Goal: Task Accomplishment & Management: Complete application form

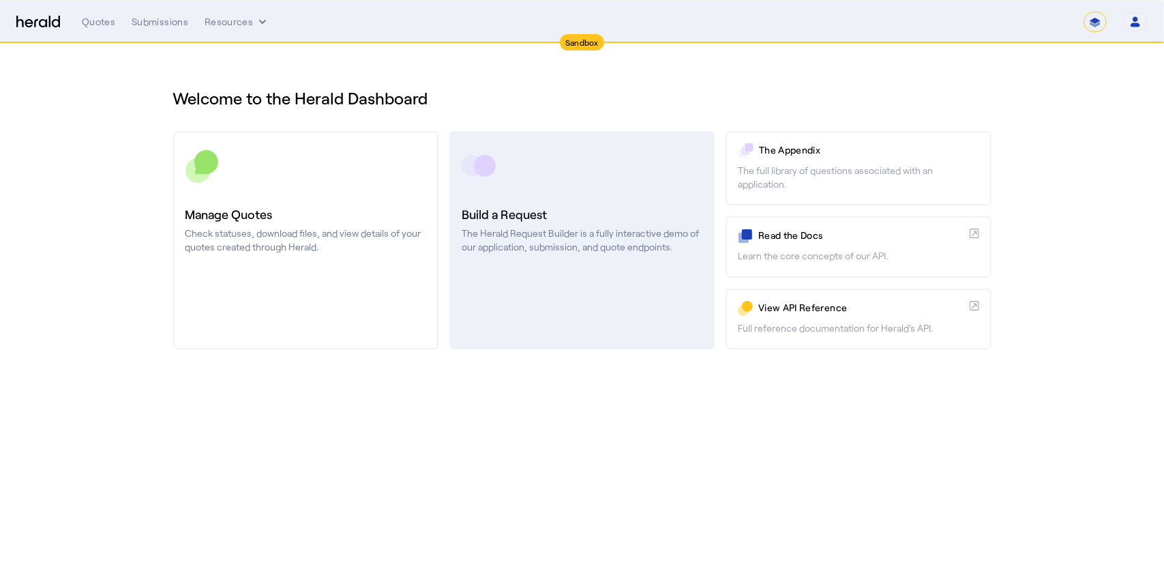
click at [611, 224] on div "Build a Request The Herald Request Builder is a fully interactive demo of our a…" at bounding box center [582, 229] width 241 height 49
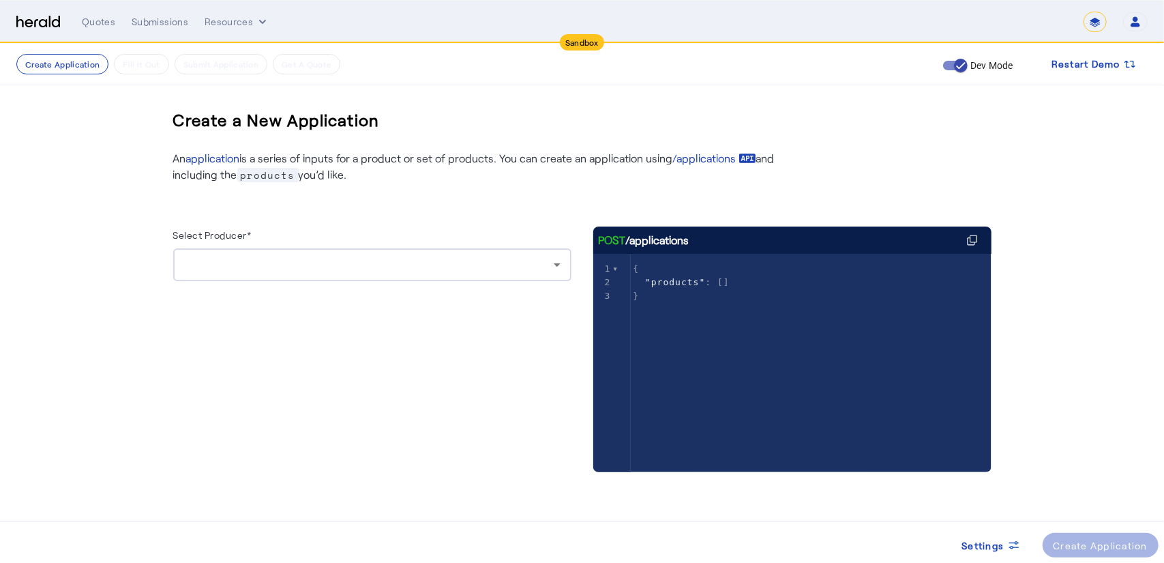
click at [360, 271] on div at bounding box center [369, 264] width 370 height 16
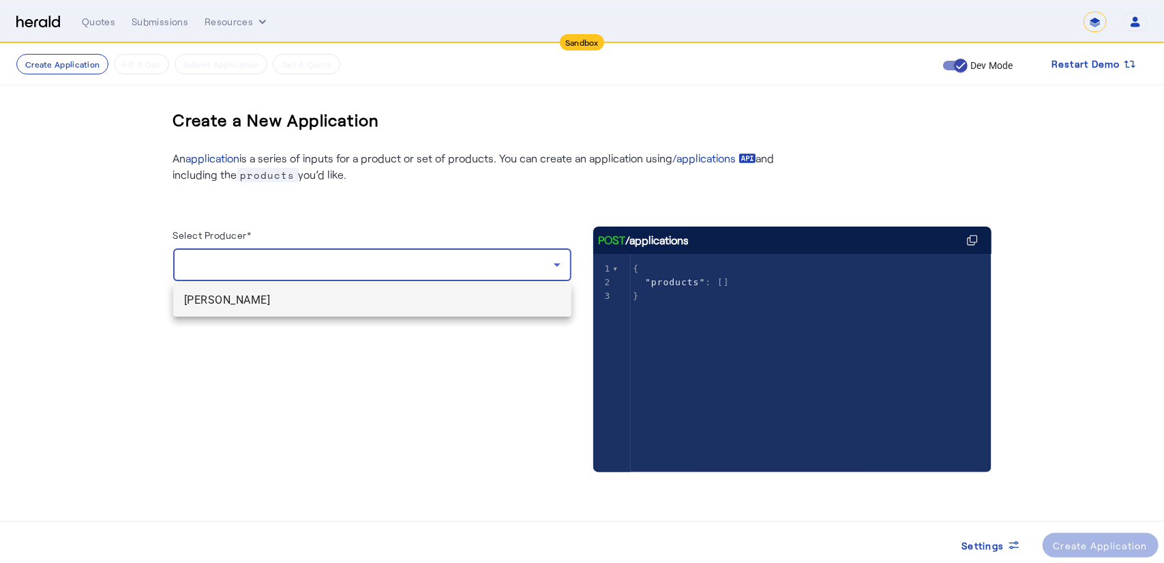
click at [270, 297] on span "[PERSON_NAME]" at bounding box center [372, 300] width 376 height 16
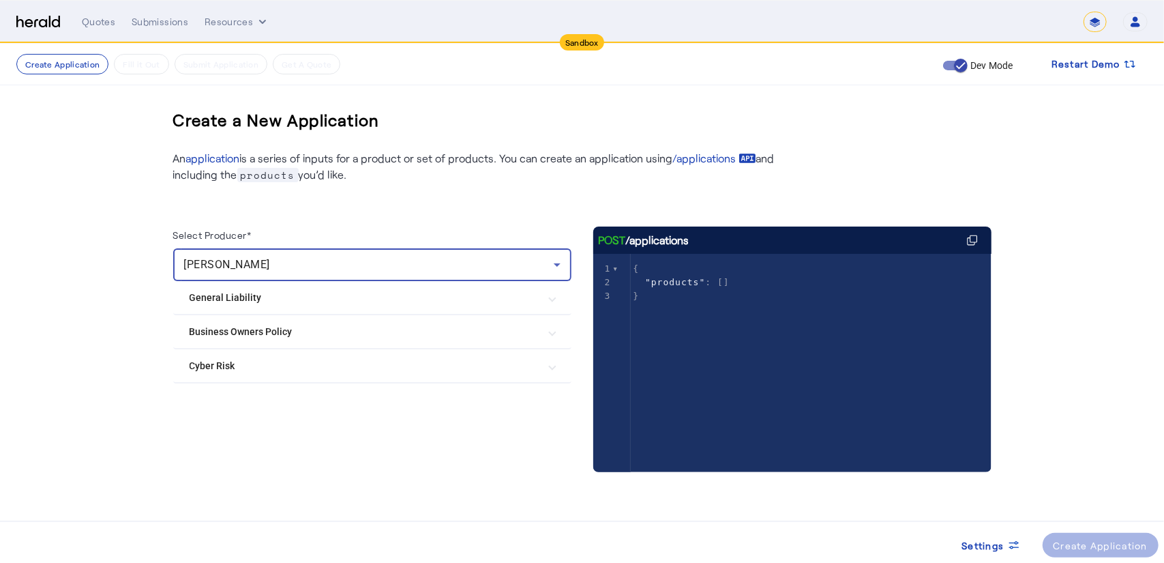
click at [242, 302] on Liability "General Liability" at bounding box center [364, 297] width 349 height 14
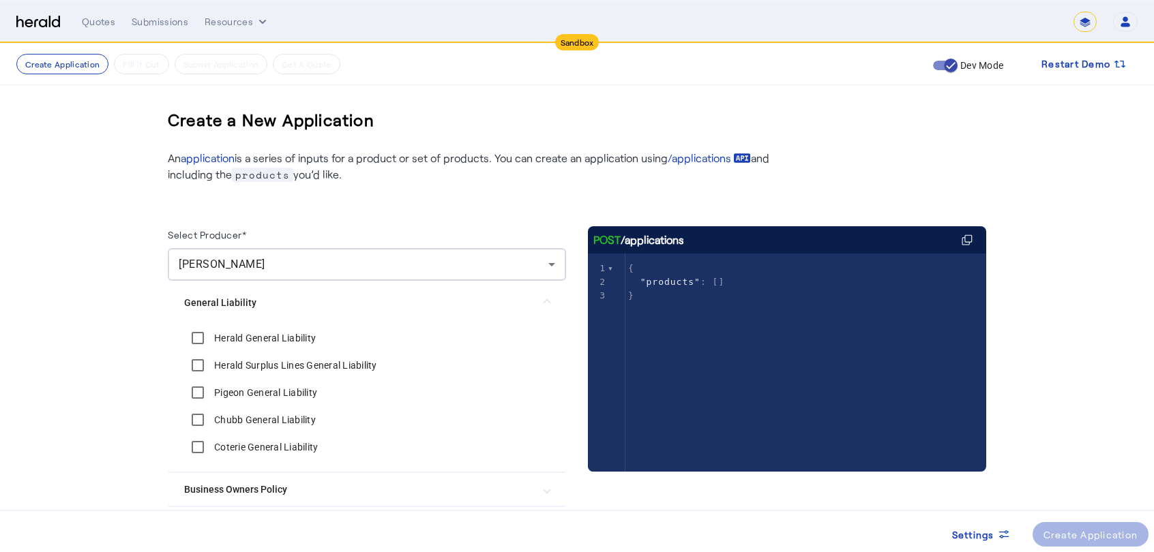
click at [244, 331] on div "Herald General Liability" at bounding box center [250, 338] width 132 height 27
click at [245, 340] on label "Herald General Liability" at bounding box center [263, 338] width 104 height 14
click at [246, 364] on label "Herald Surplus Lines General Liability" at bounding box center [294, 366] width 166 height 14
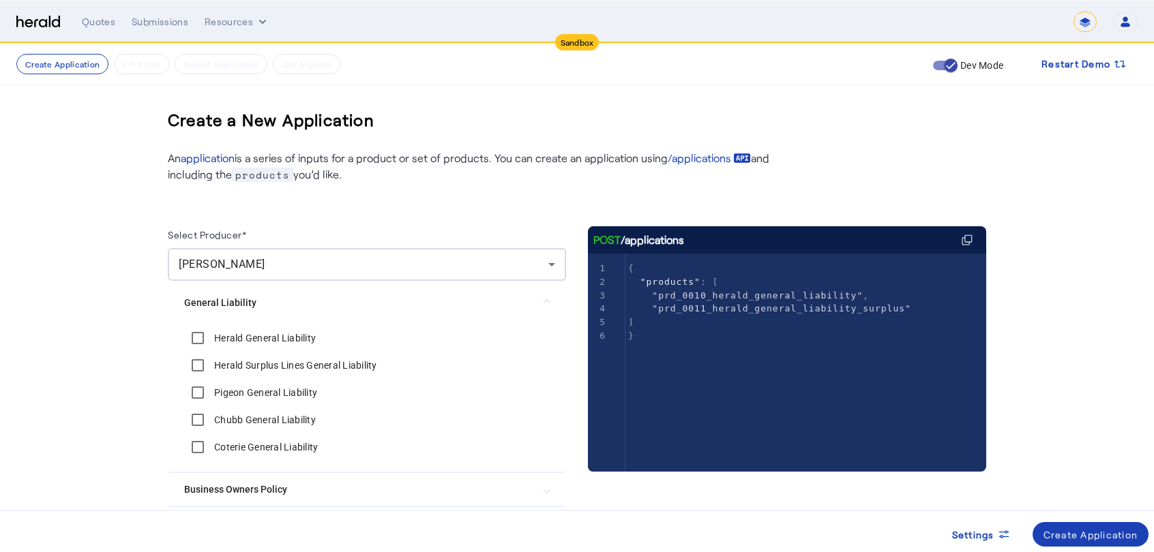
click at [246, 392] on label "Pigeon General Liability" at bounding box center [264, 393] width 106 height 14
click at [247, 414] on label "Chubb General Liability" at bounding box center [263, 420] width 104 height 14
click at [252, 449] on label "Coterie General Liability" at bounding box center [264, 447] width 106 height 14
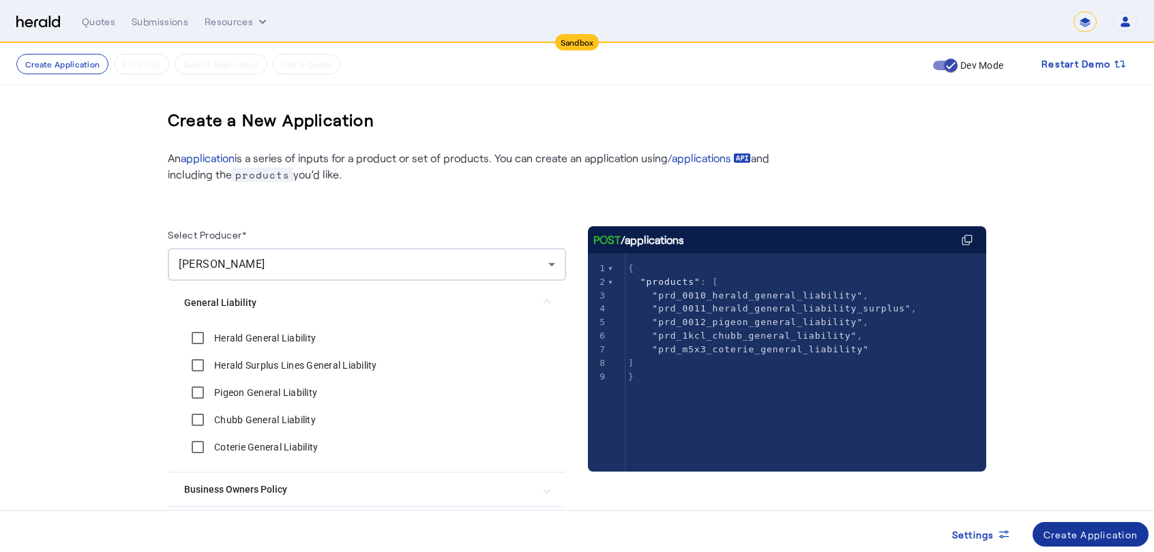
click at [1057, 536] on div "Create Application" at bounding box center [1090, 535] width 95 height 14
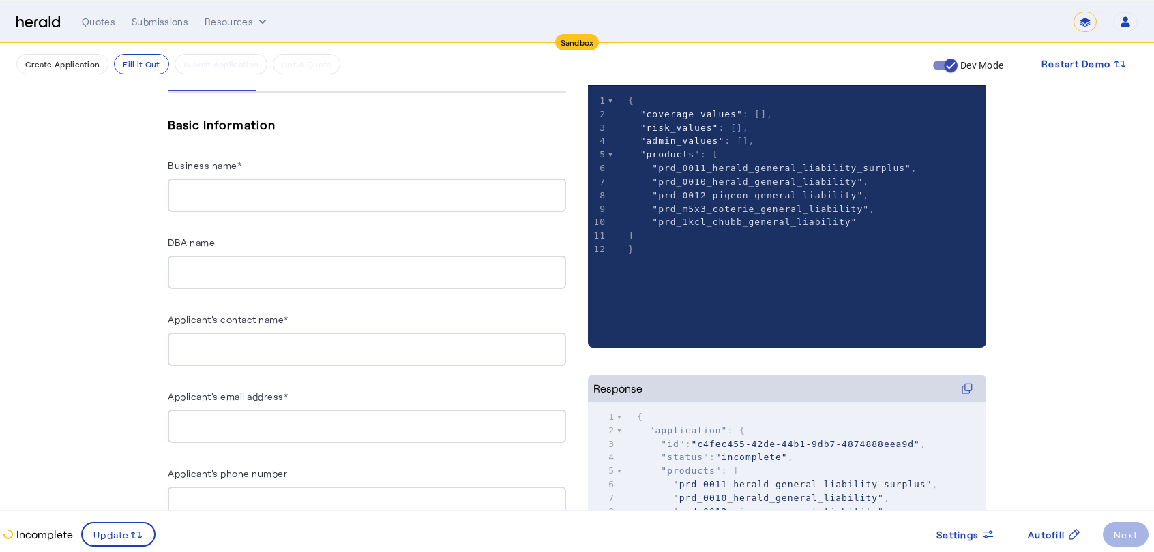
scroll to position [222, 0]
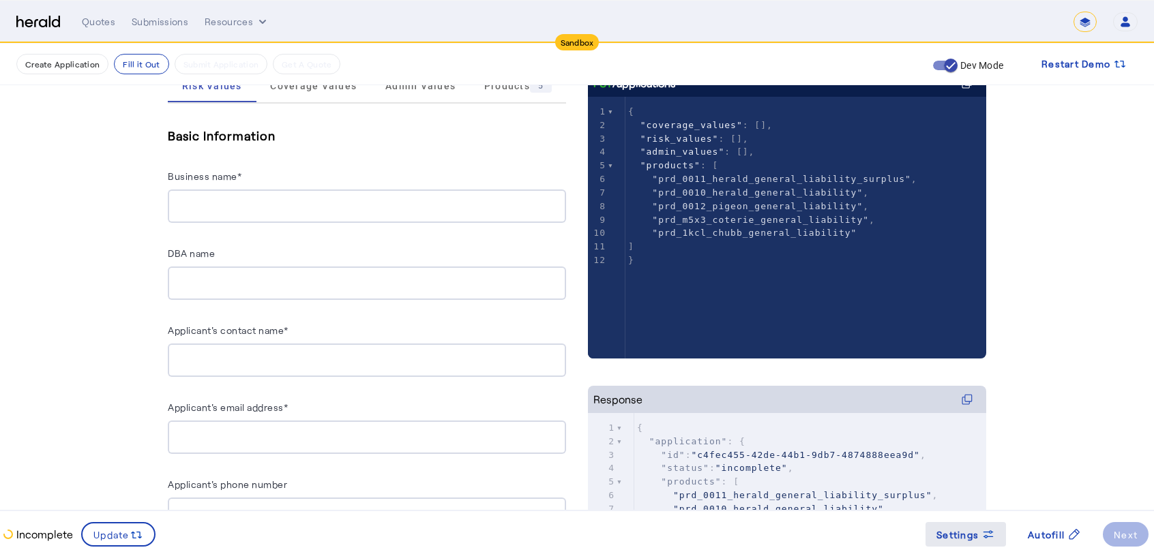
click at [942, 522] on span at bounding box center [965, 534] width 80 height 33
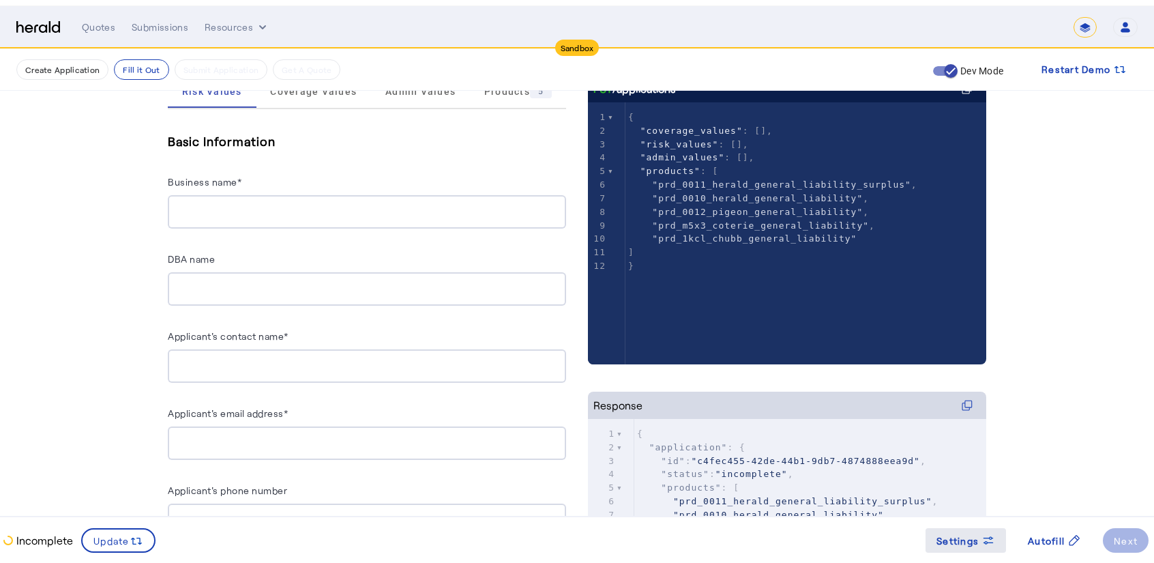
scroll to position [0, 0]
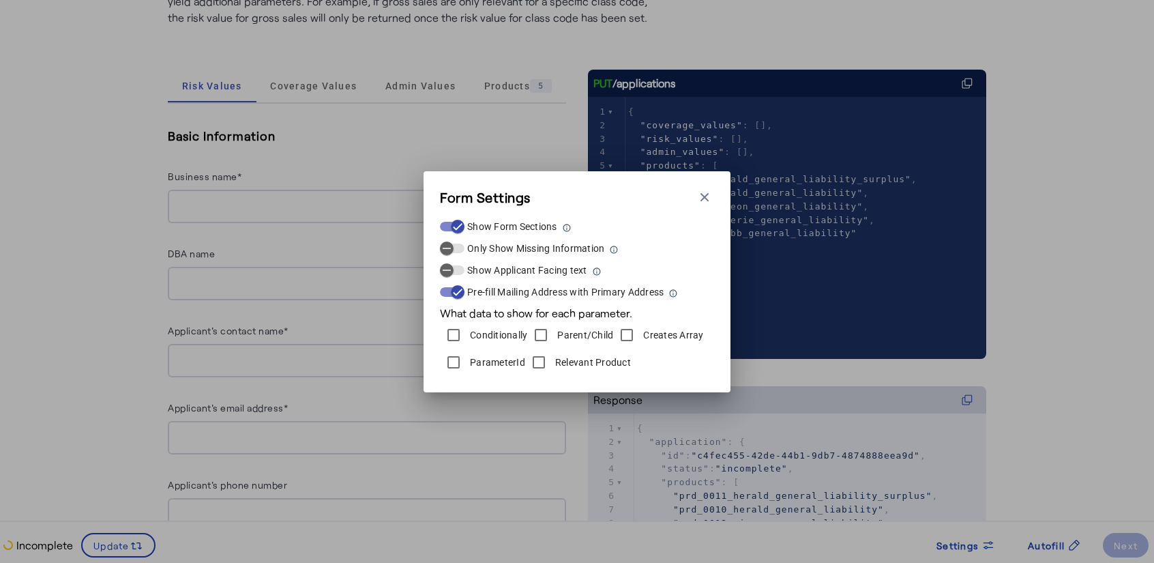
click at [575, 357] on label "Relevant Product" at bounding box center [591, 362] width 78 height 14
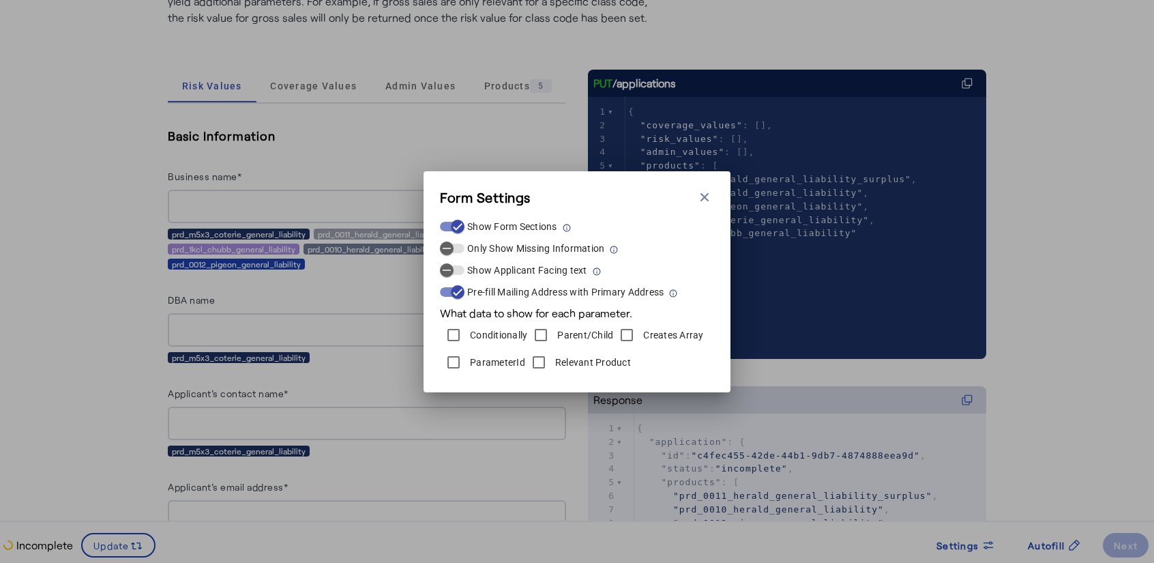
click at [471, 364] on label "ParameterId" at bounding box center [496, 362] width 58 height 14
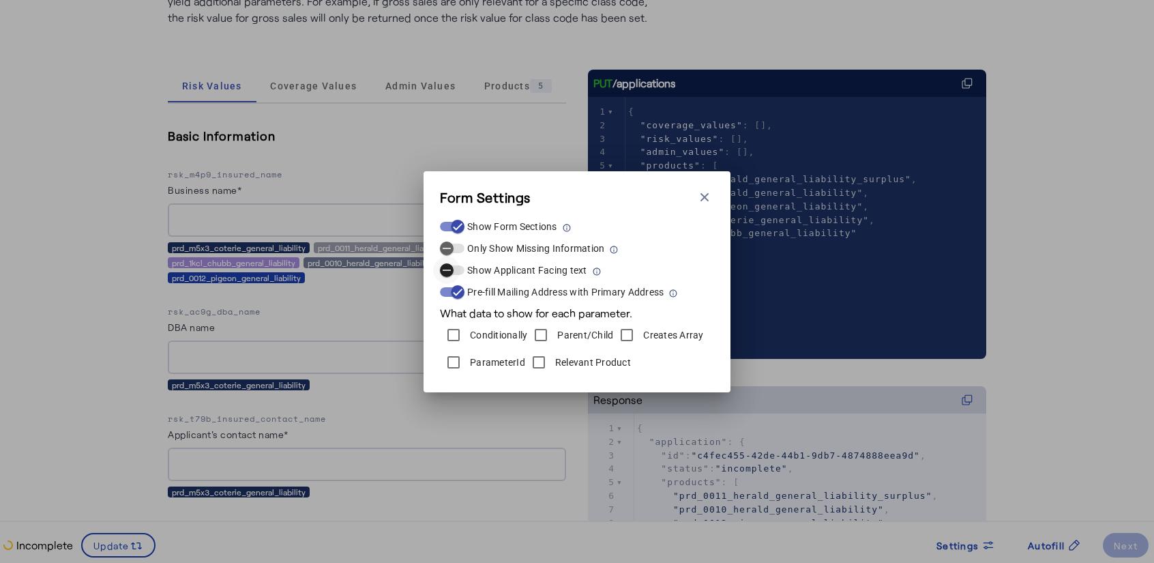
click at [453, 273] on span "button" at bounding box center [446, 269] width 27 height 27
click at [464, 250] on label "Only Show Missing Information" at bounding box center [534, 248] width 140 height 14
click at [464, 250] on button "Only Show Missing Information" at bounding box center [452, 248] width 25 height 10
click at [450, 250] on span "button" at bounding box center [457, 248] width 27 height 27
click at [708, 198] on icon "button" at bounding box center [705, 197] width 14 height 14
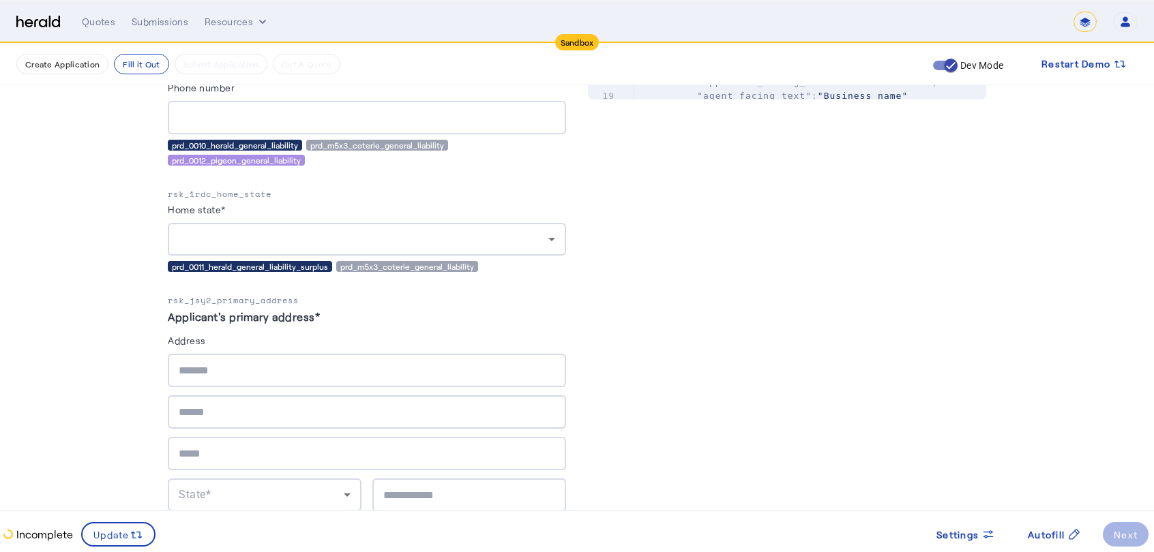
scroll to position [798, 0]
click at [275, 247] on div at bounding box center [367, 238] width 376 height 33
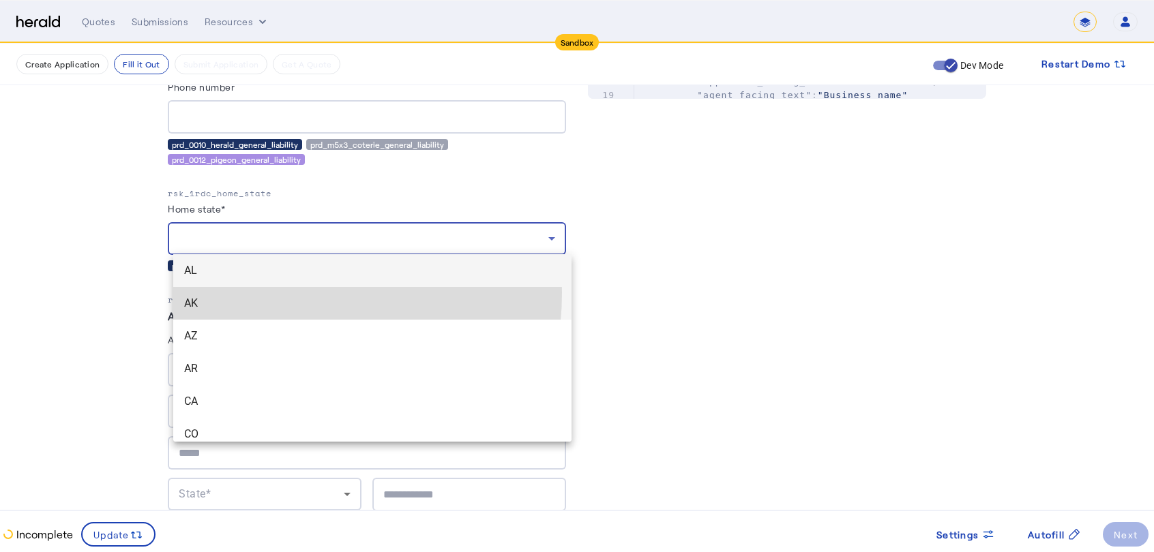
click at [254, 293] on mat-option "AK" at bounding box center [372, 303] width 398 height 33
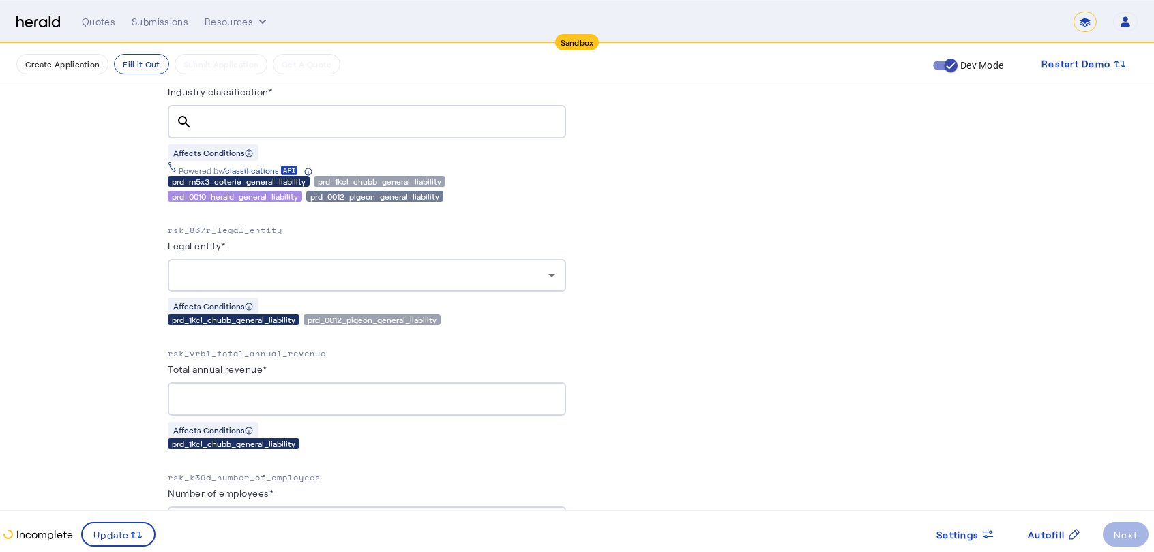
scroll to position [1336, 0]
click at [233, 277] on div at bounding box center [364, 276] width 370 height 16
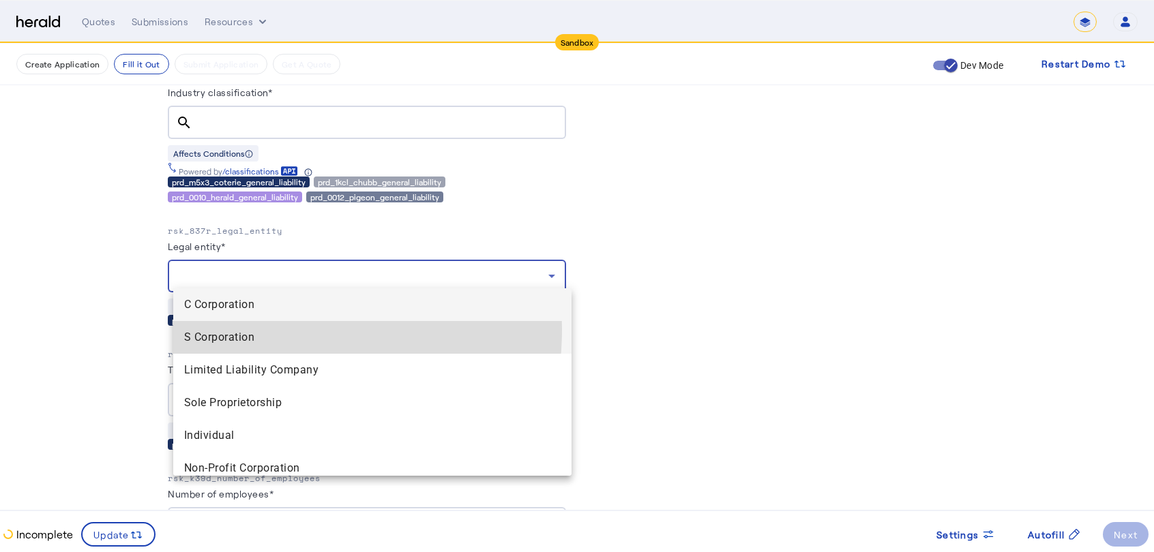
click at [228, 329] on Corporation "S Corporation" at bounding box center [372, 337] width 398 height 33
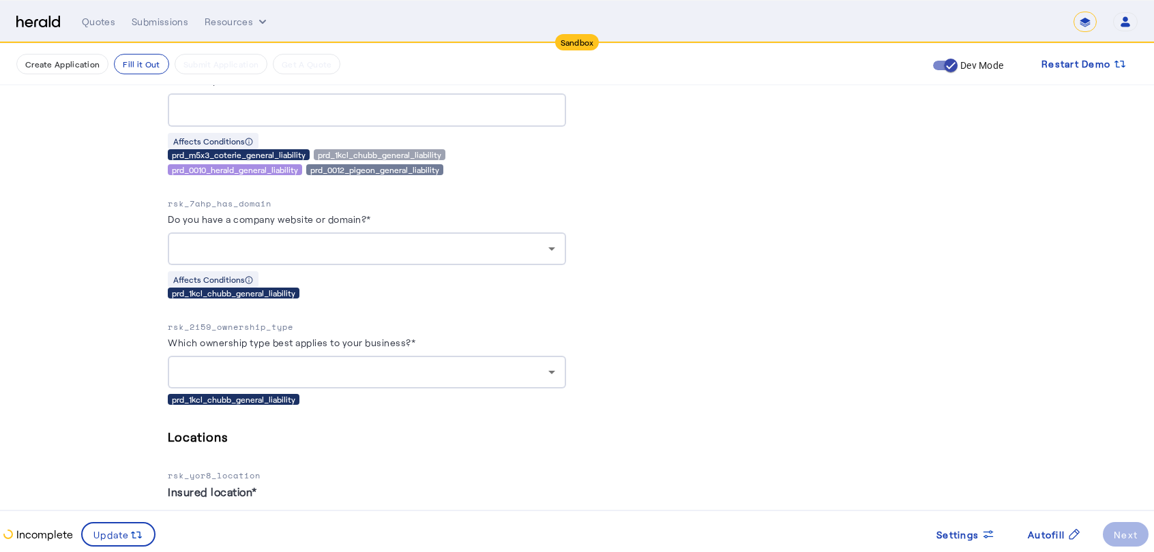
scroll to position [2151, 0]
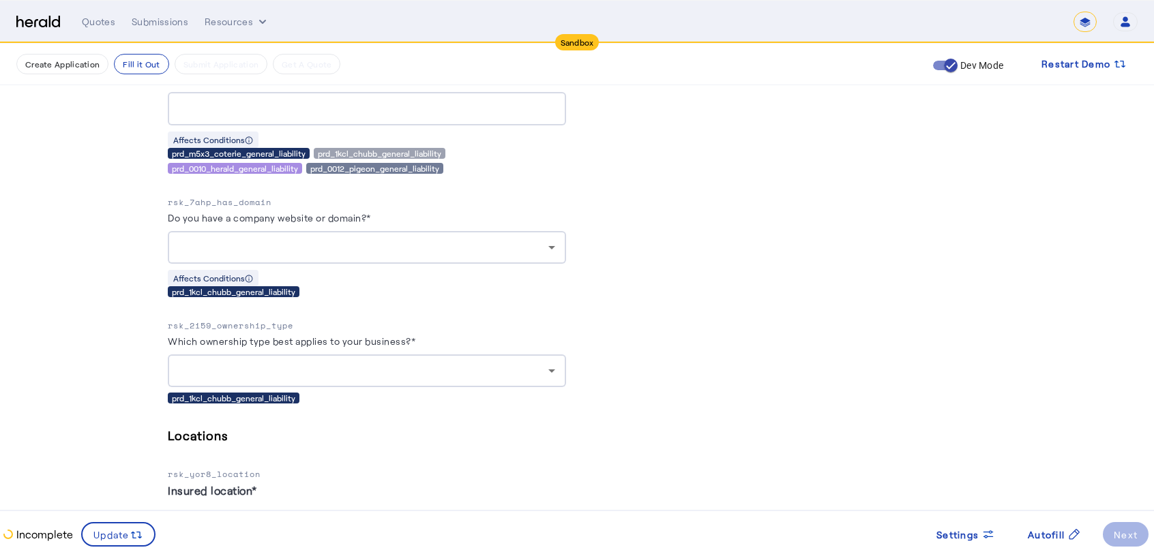
click at [293, 355] on div at bounding box center [367, 371] width 376 height 33
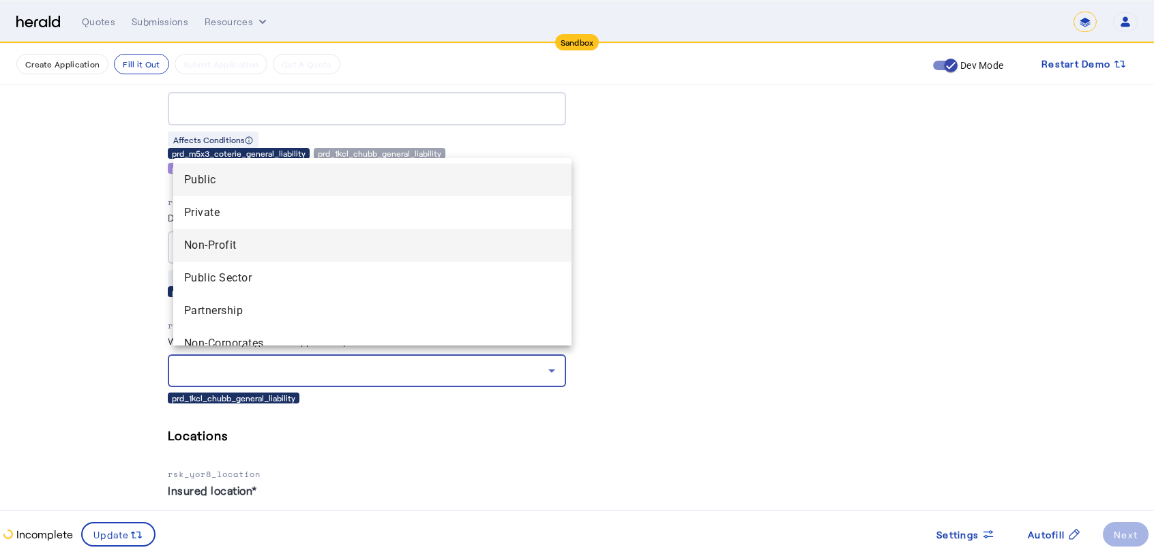
click at [220, 244] on span "Non-Profit" at bounding box center [372, 245] width 376 height 16
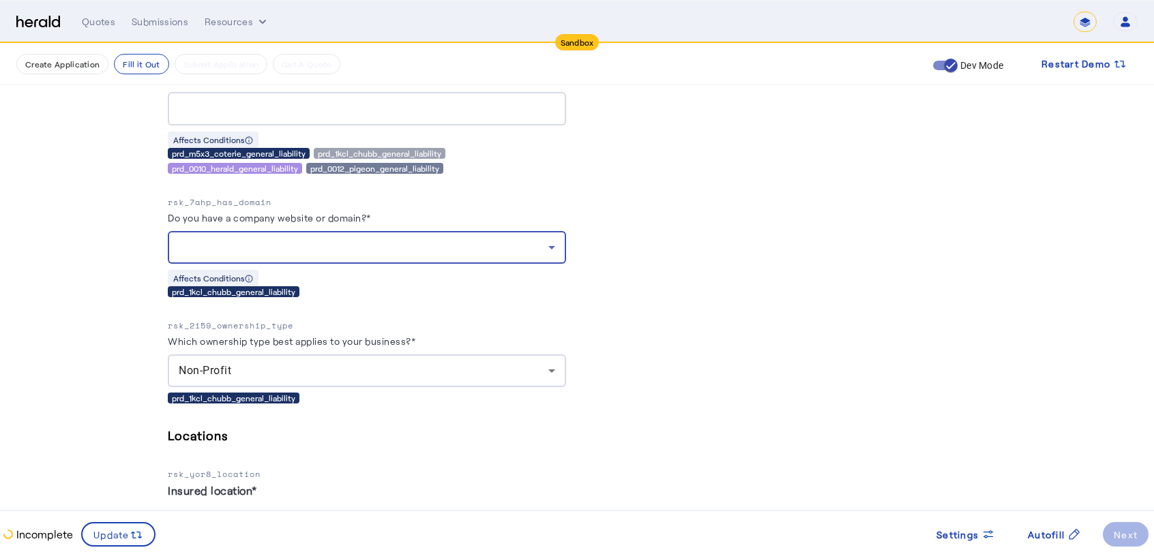
click at [239, 239] on div at bounding box center [364, 247] width 370 height 16
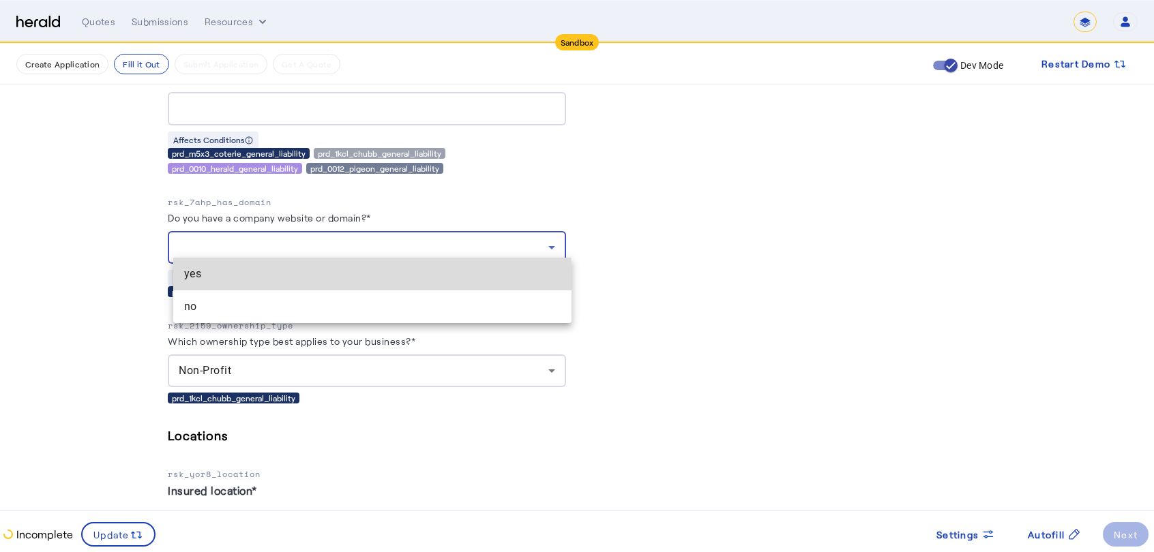
click at [230, 284] on mat-option "yes" at bounding box center [372, 274] width 398 height 33
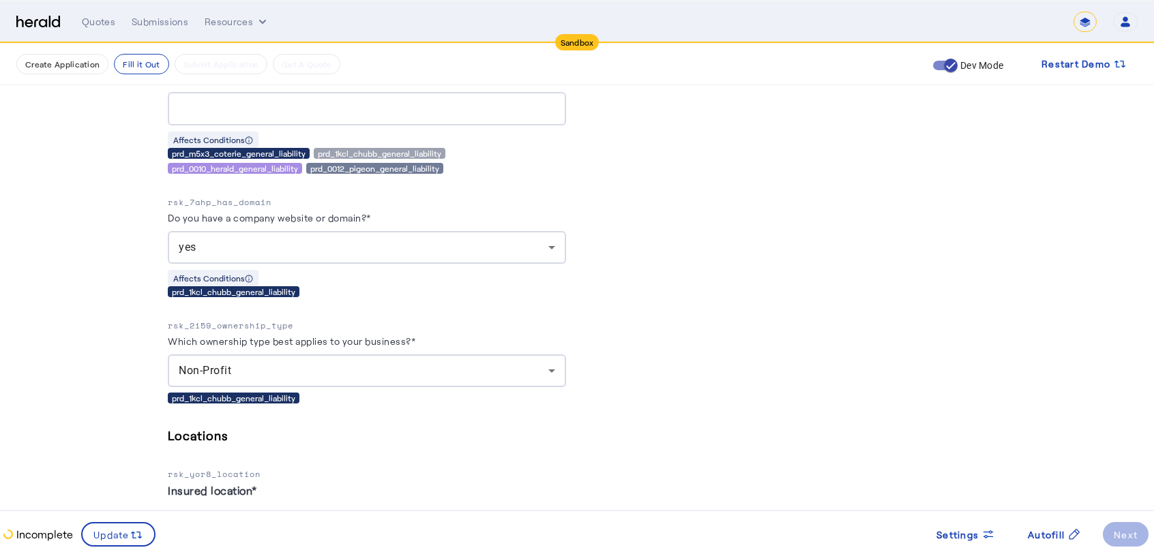
click at [275, 231] on div "yes" at bounding box center [367, 247] width 376 height 33
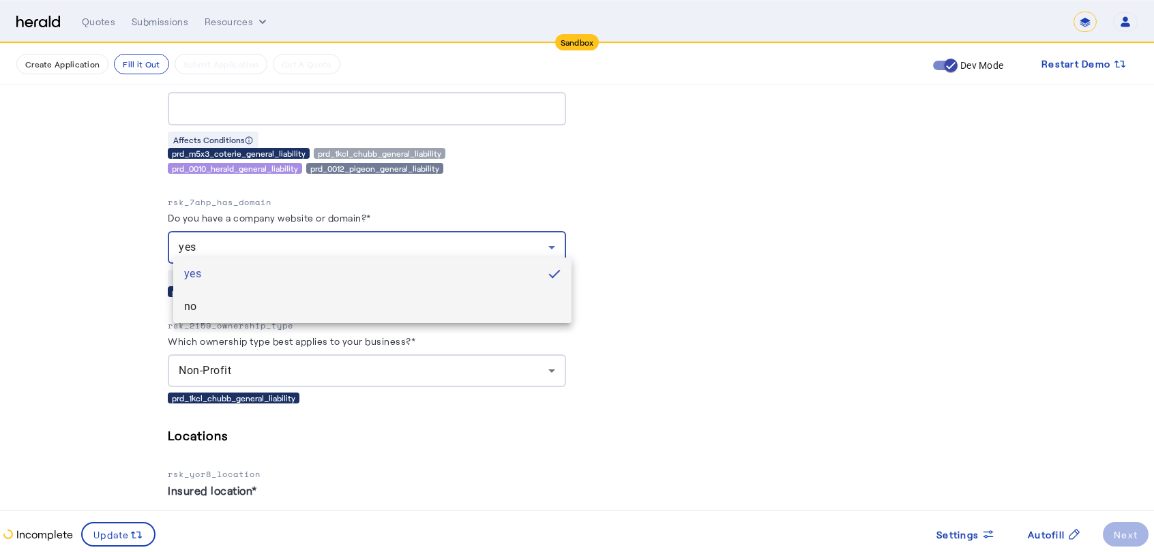
click at [224, 306] on span "no" at bounding box center [372, 307] width 376 height 16
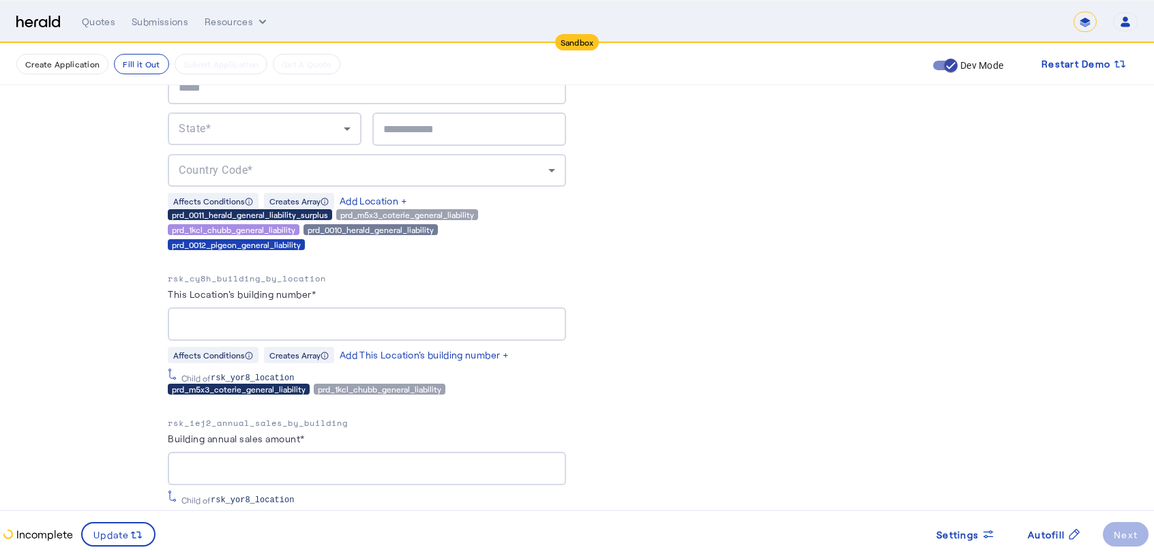
scroll to position [2698, 0]
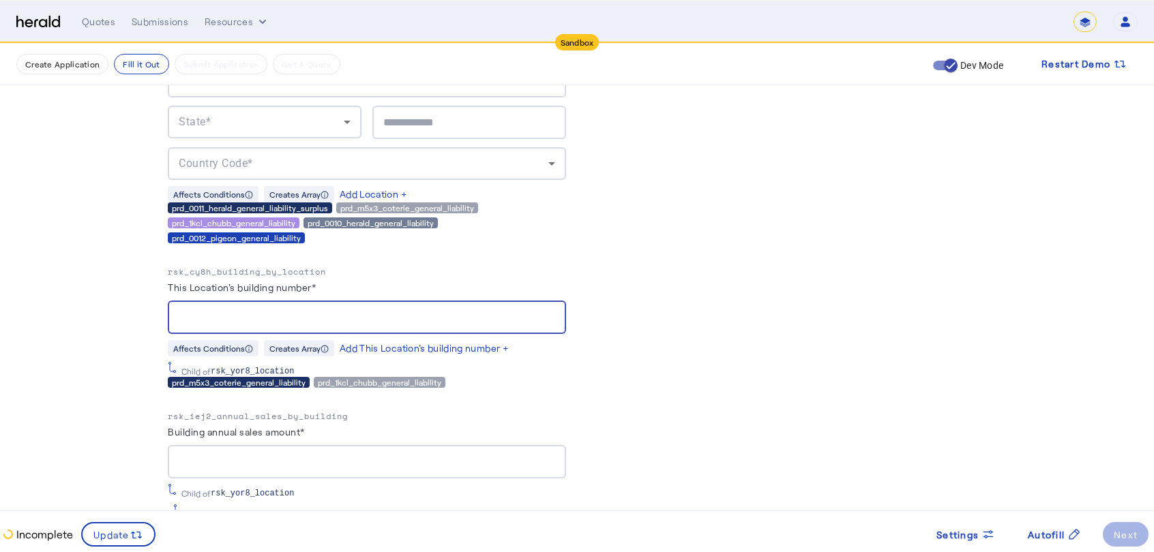
click at [301, 310] on input "This Location's building number*" at bounding box center [367, 318] width 376 height 16
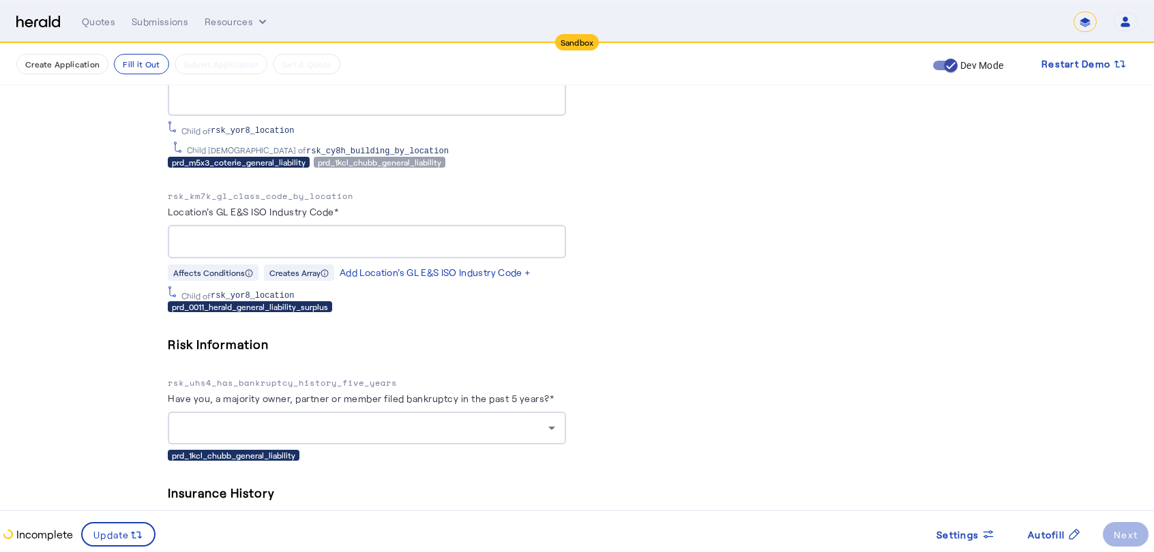
scroll to position [3203, 1]
click at [299, 234] on input "Location's GL E&S ISO Industry Code*" at bounding box center [367, 242] width 376 height 16
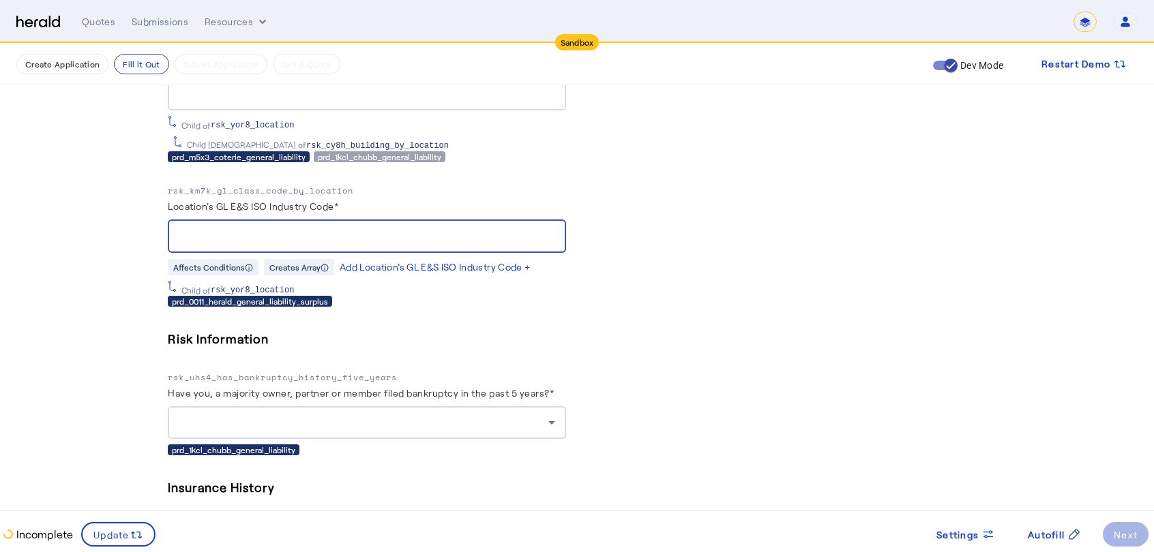
scroll to position [3209, 1]
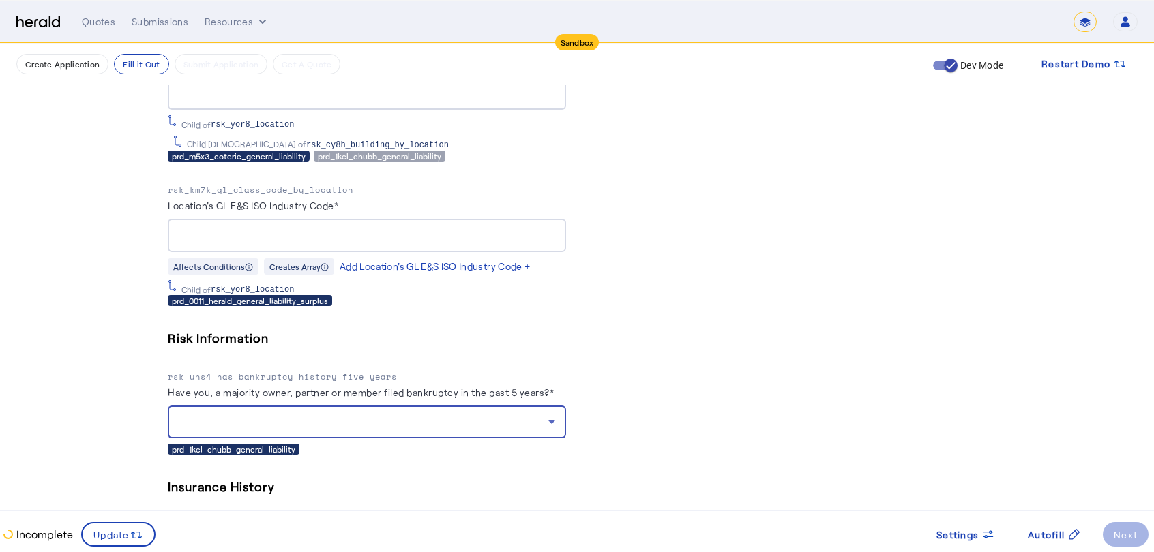
click at [318, 414] on div at bounding box center [364, 422] width 370 height 16
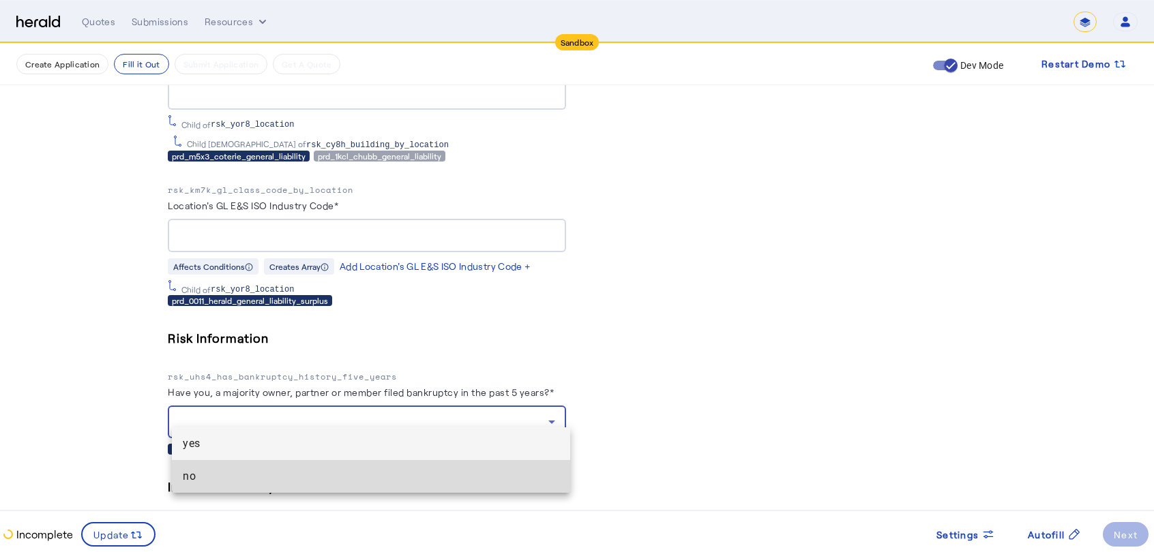
click at [263, 469] on span "no" at bounding box center [371, 476] width 376 height 16
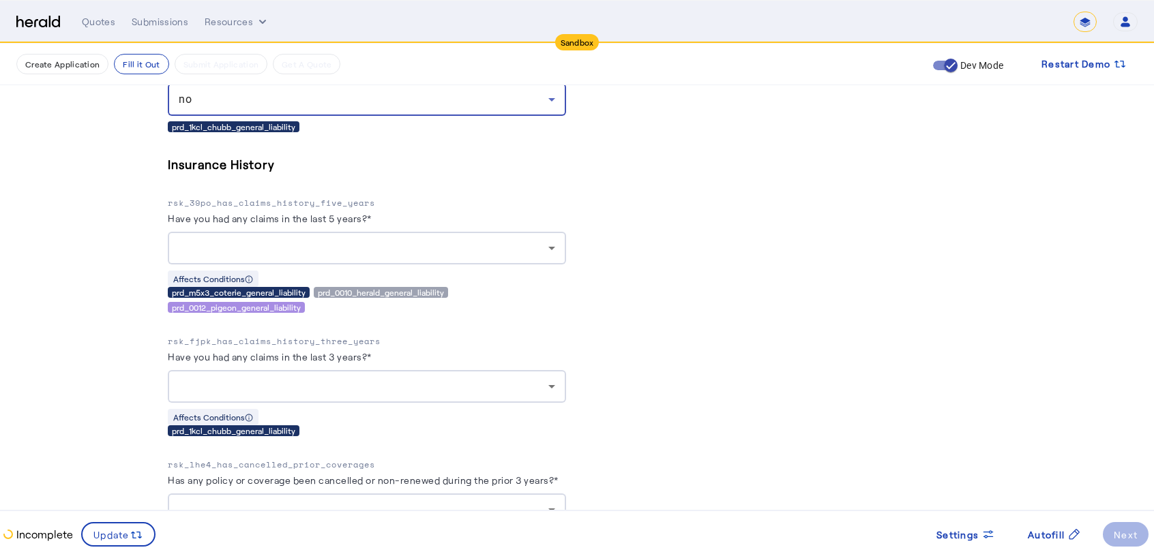
scroll to position [3532, 1]
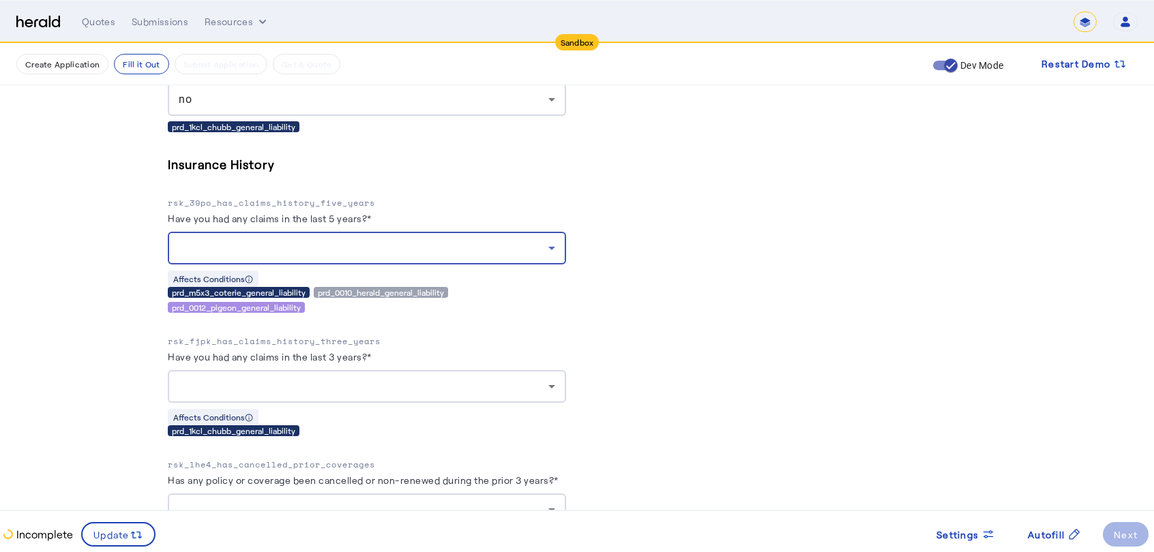
click at [391, 240] on div at bounding box center [364, 248] width 370 height 16
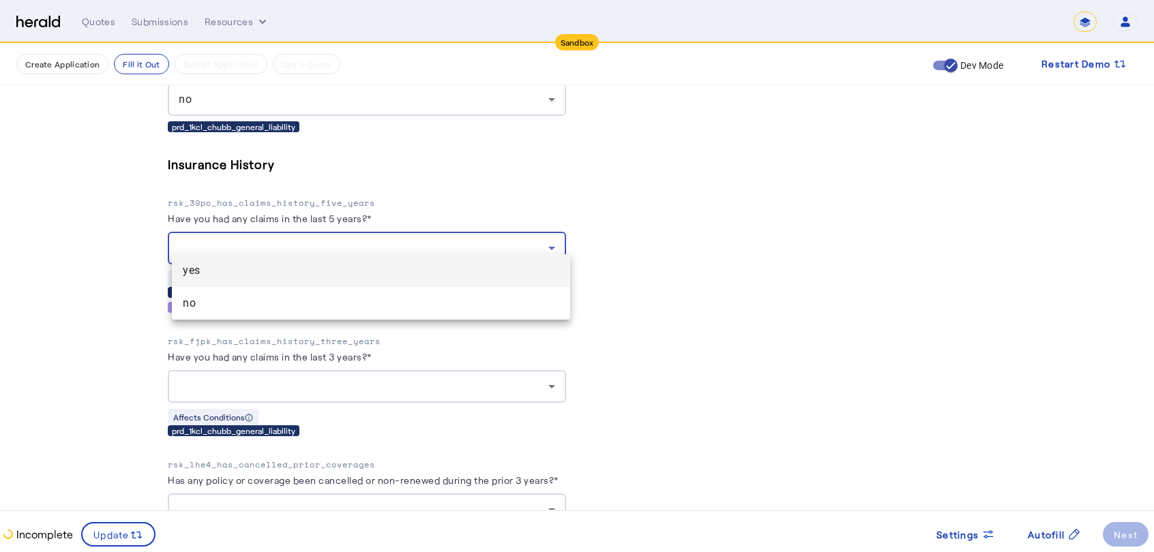
click at [679, 340] on div at bounding box center [577, 276] width 1154 height 552
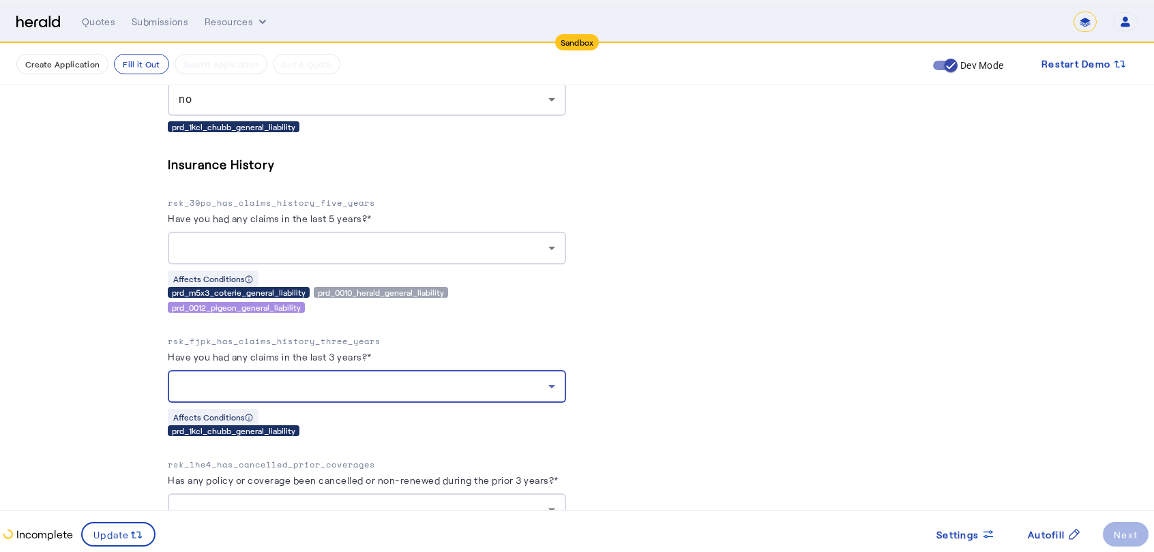
click at [433, 378] on div at bounding box center [364, 386] width 370 height 16
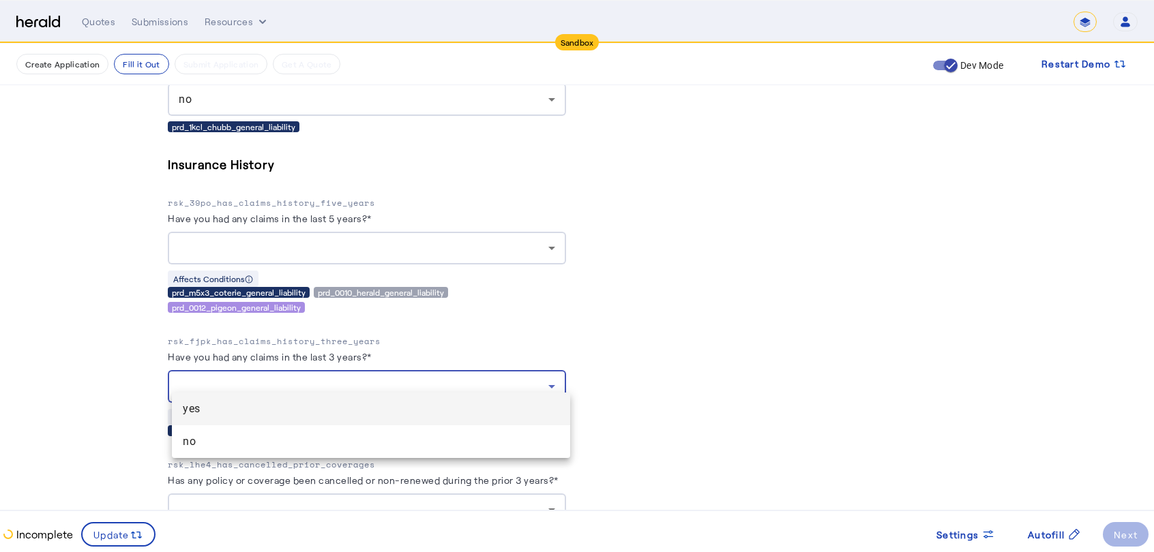
click at [660, 389] on div at bounding box center [577, 276] width 1154 height 552
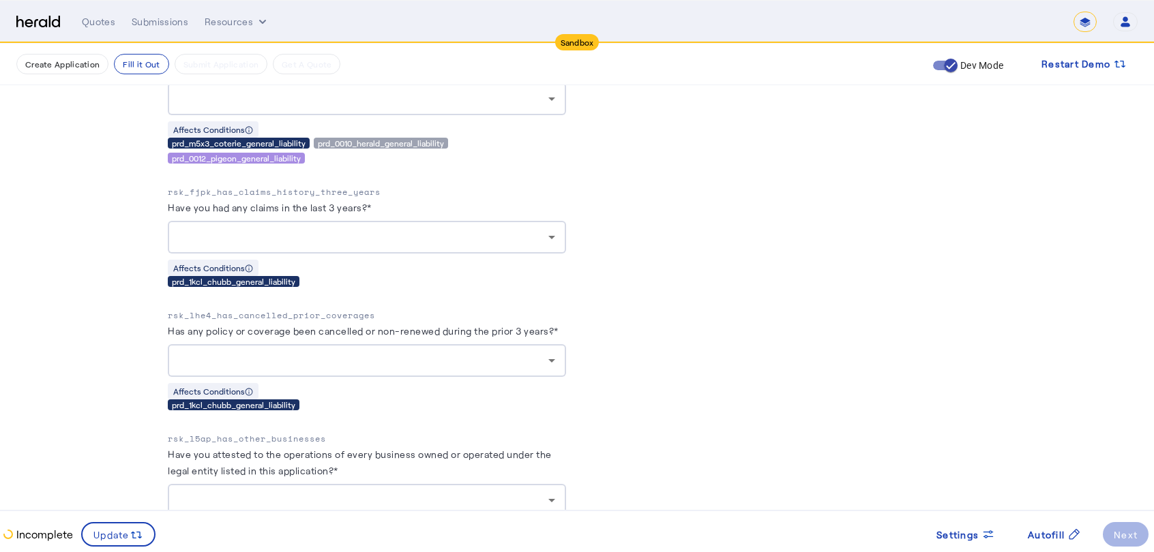
scroll to position [3683, 0]
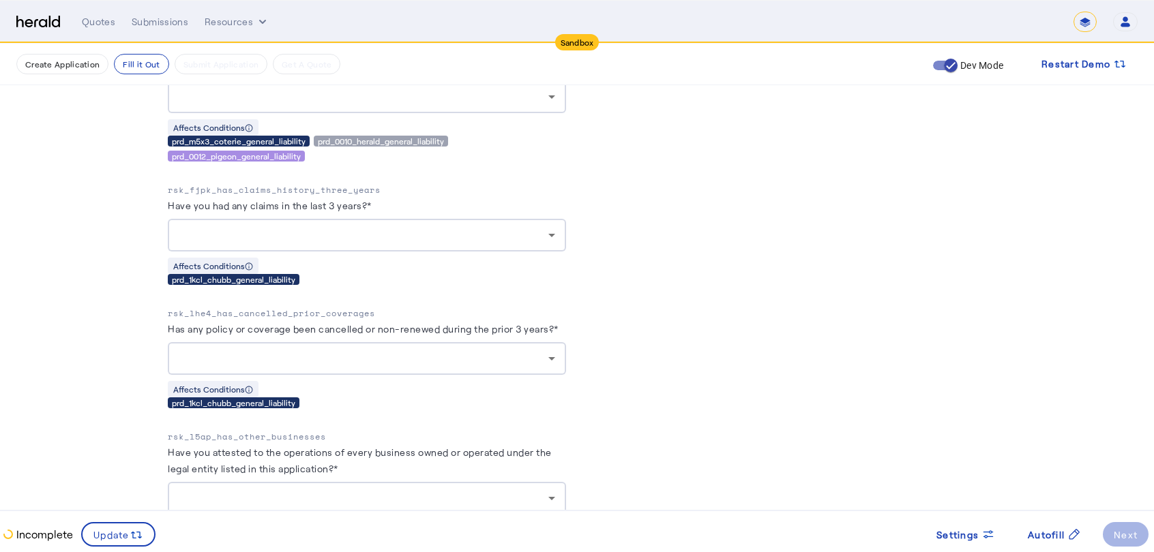
click at [435, 350] on div at bounding box center [364, 358] width 370 height 16
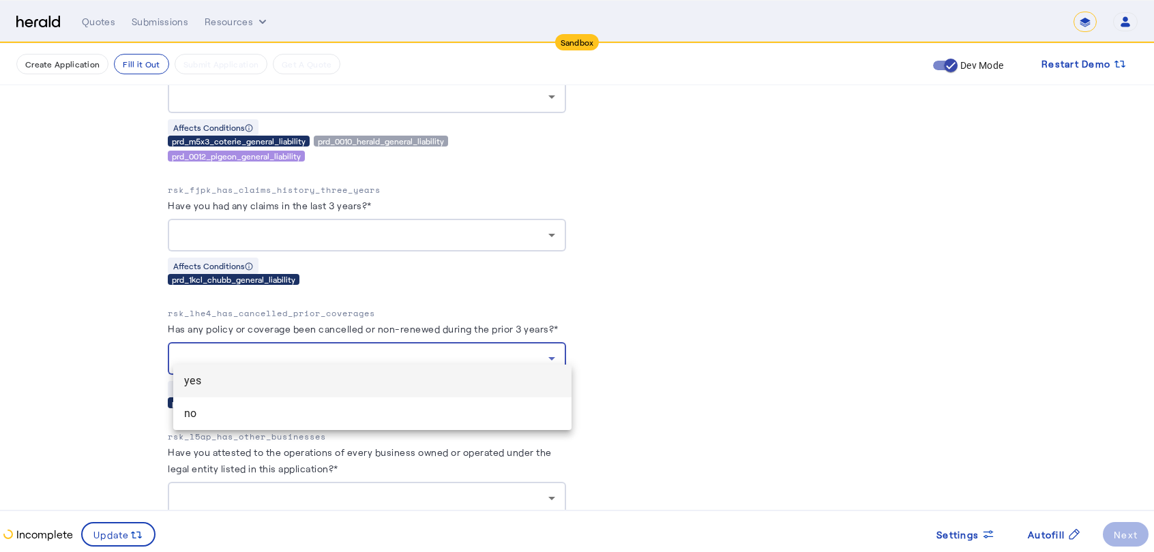
click at [723, 388] on div at bounding box center [577, 276] width 1154 height 552
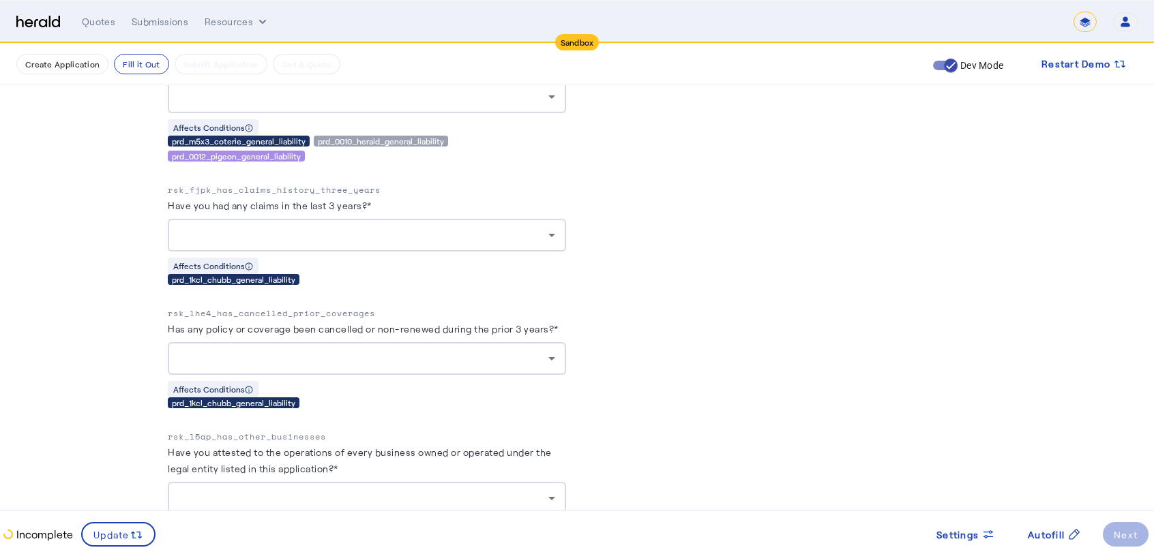
scroll to position [3726, 0]
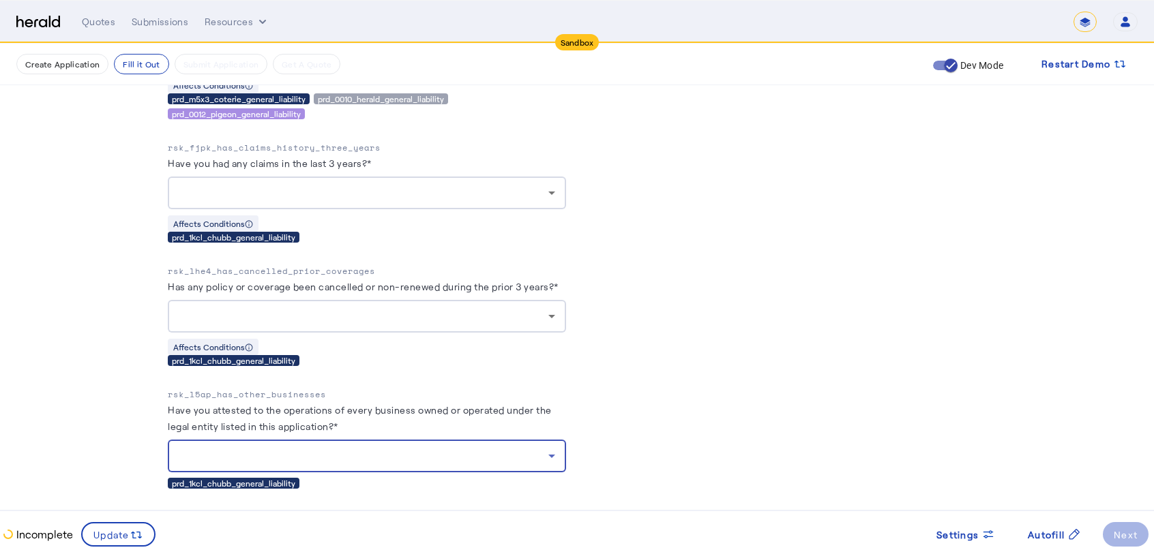
click at [523, 448] on div at bounding box center [364, 456] width 370 height 16
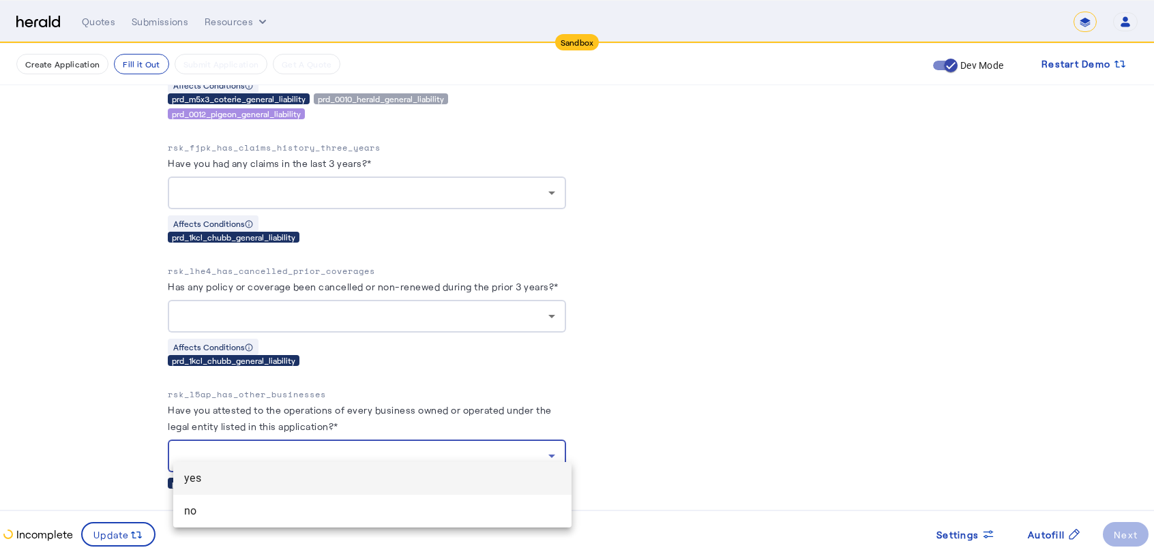
click at [758, 366] on div at bounding box center [577, 276] width 1154 height 552
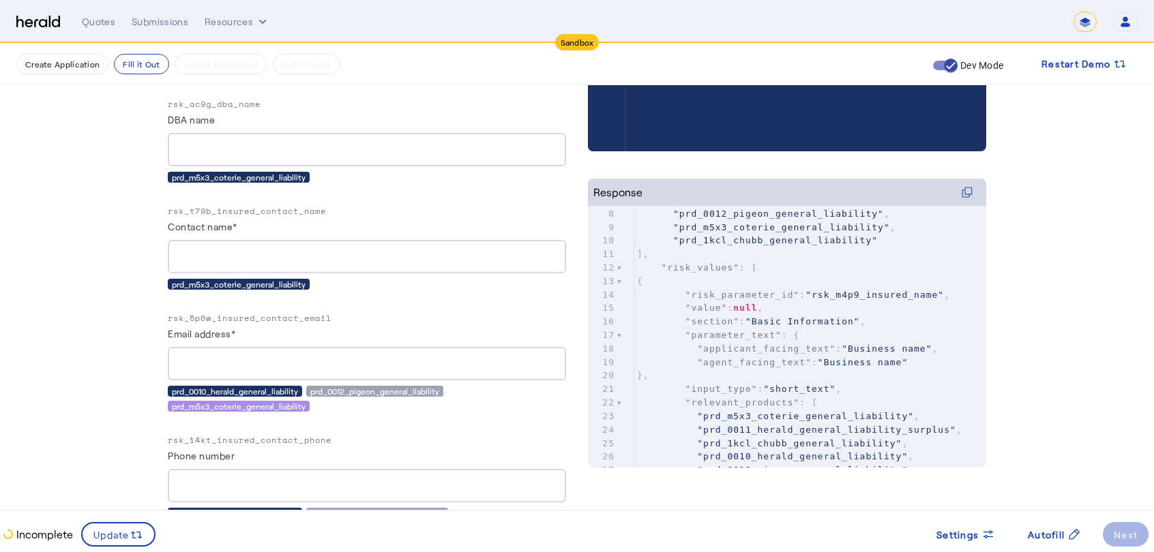
scroll to position [185, 0]
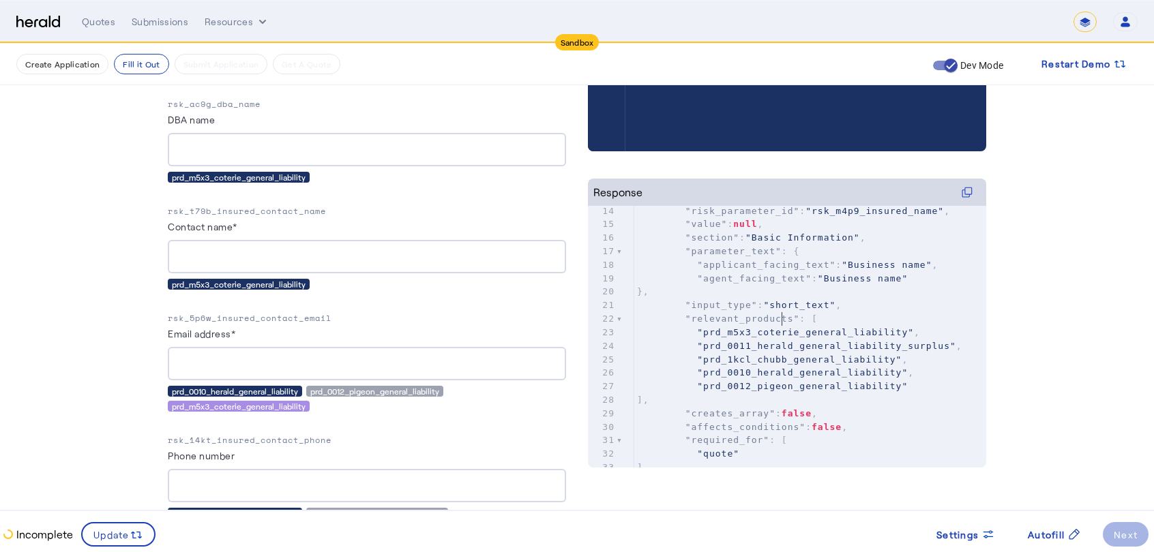
click at [789, 326] on pre ""prd_m5x3_coterie_general_liability" ," at bounding box center [810, 333] width 352 height 14
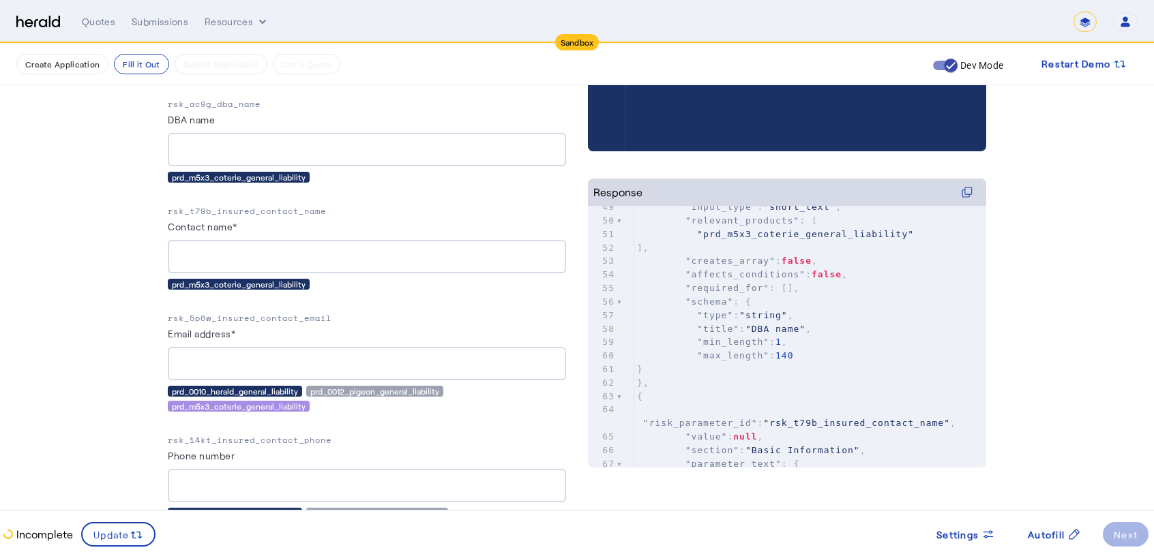
scroll to position [0, 0]
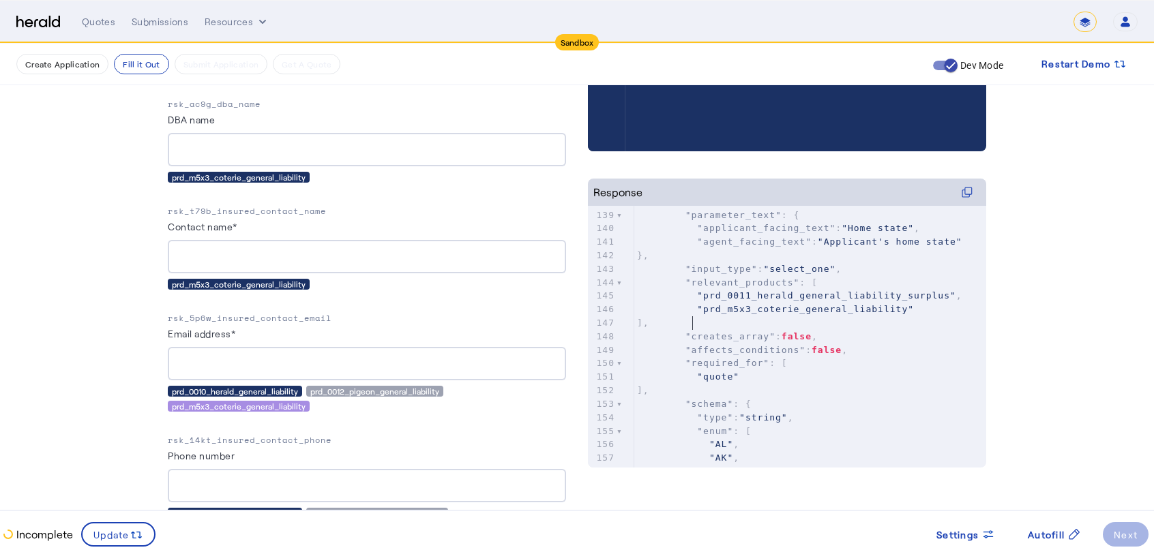
click at [743, 320] on pre "]," at bounding box center [810, 323] width 352 height 14
click at [698, 305] on span ""prd_m5x3_coterie_general_liability"" at bounding box center [805, 309] width 217 height 10
type input "**********"
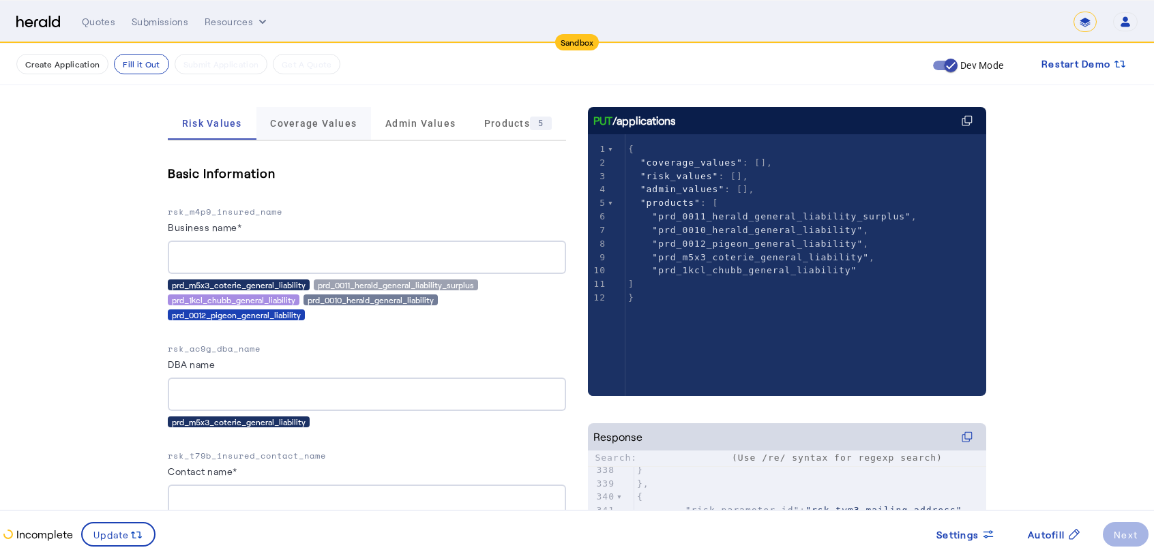
click at [353, 122] on span "Coverage Values" at bounding box center [313, 124] width 87 height 10
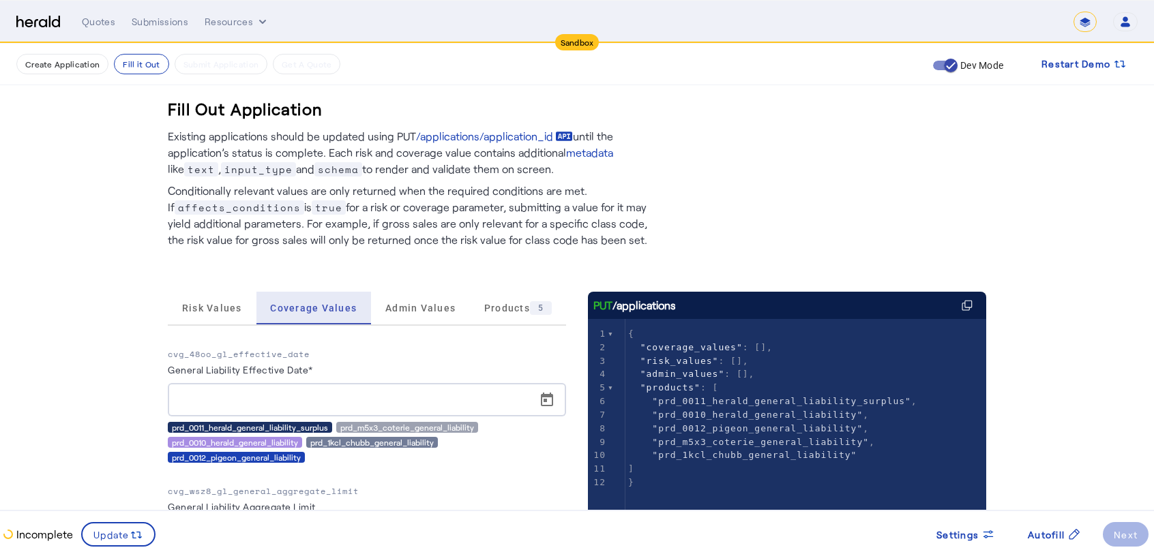
click at [35, 74] on div "Create Application Fill it Out Submit Application Get A Quote Dev Mode Restart …" at bounding box center [576, 64] width 1121 height 25
click at [44, 69] on button "Create Application" at bounding box center [62, 64] width 92 height 20
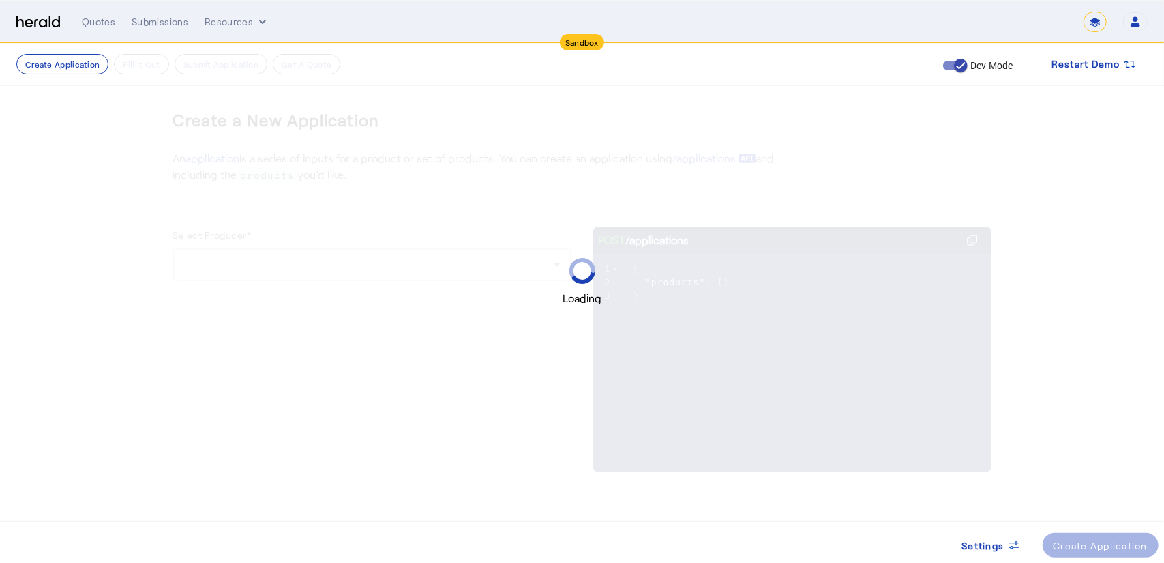
click at [241, 261] on div "Loading" at bounding box center [582, 281] width 1164 height 49
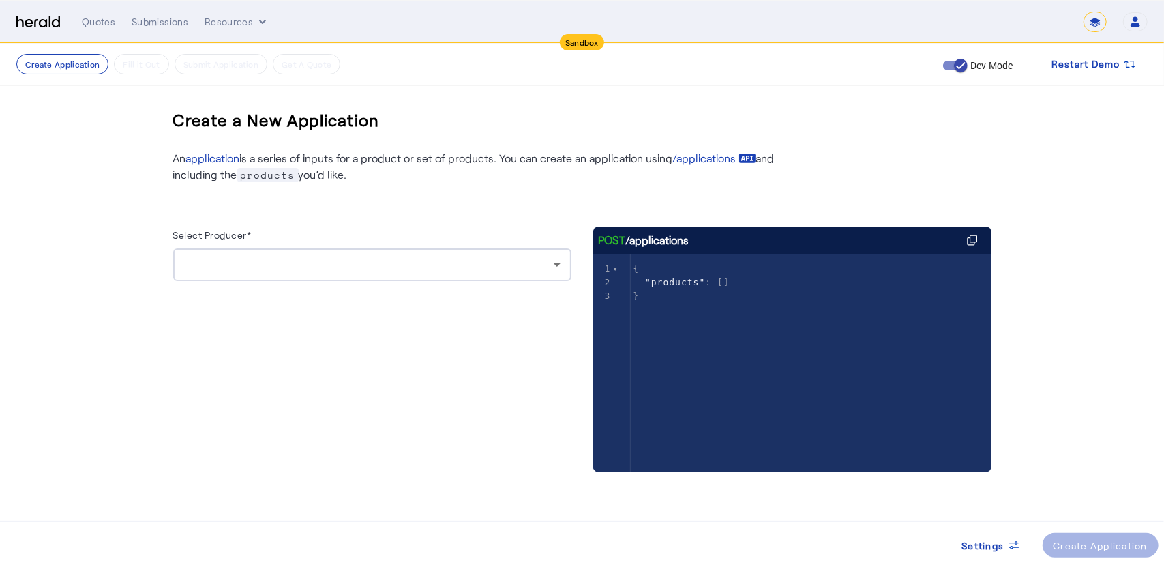
click at [241, 261] on div at bounding box center [369, 264] width 370 height 16
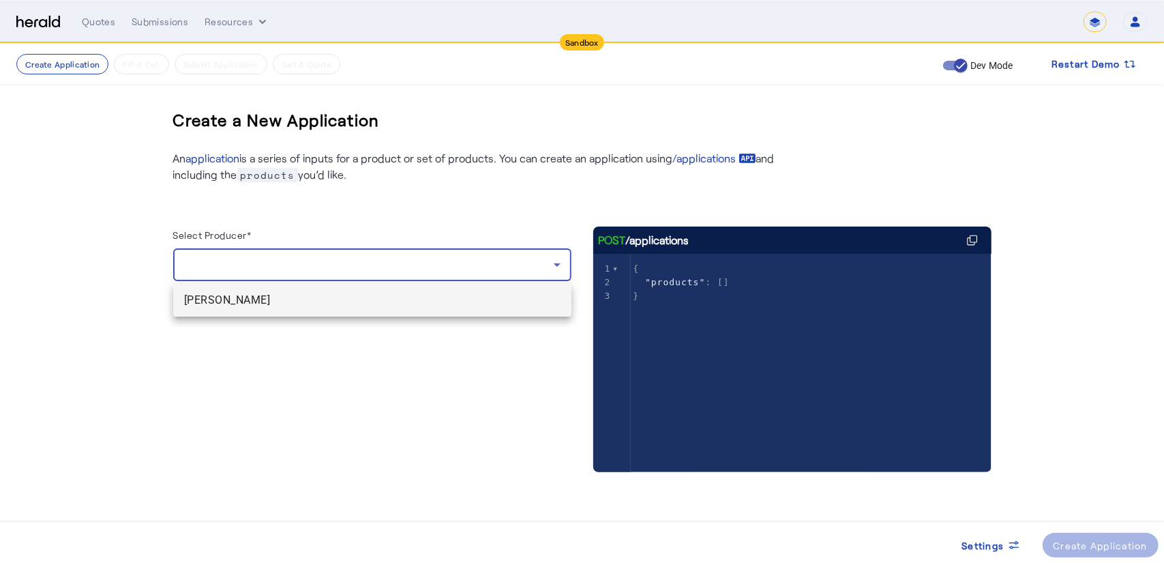
click at [239, 292] on span "[PERSON_NAME]" at bounding box center [372, 300] width 376 height 16
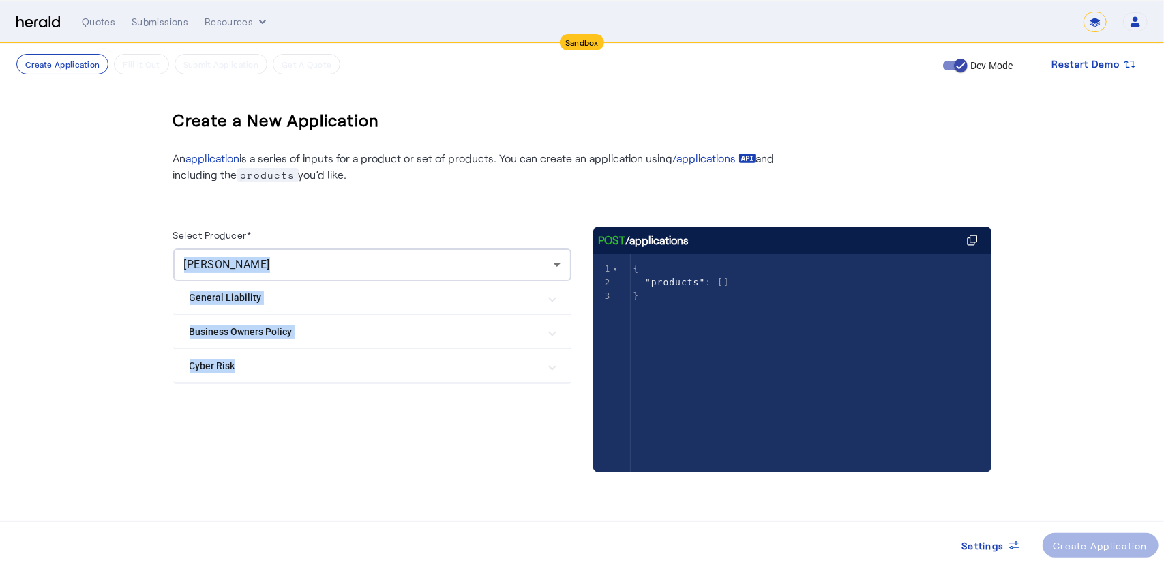
click at [234, 292] on Liability "General Liability" at bounding box center [364, 297] width 349 height 14
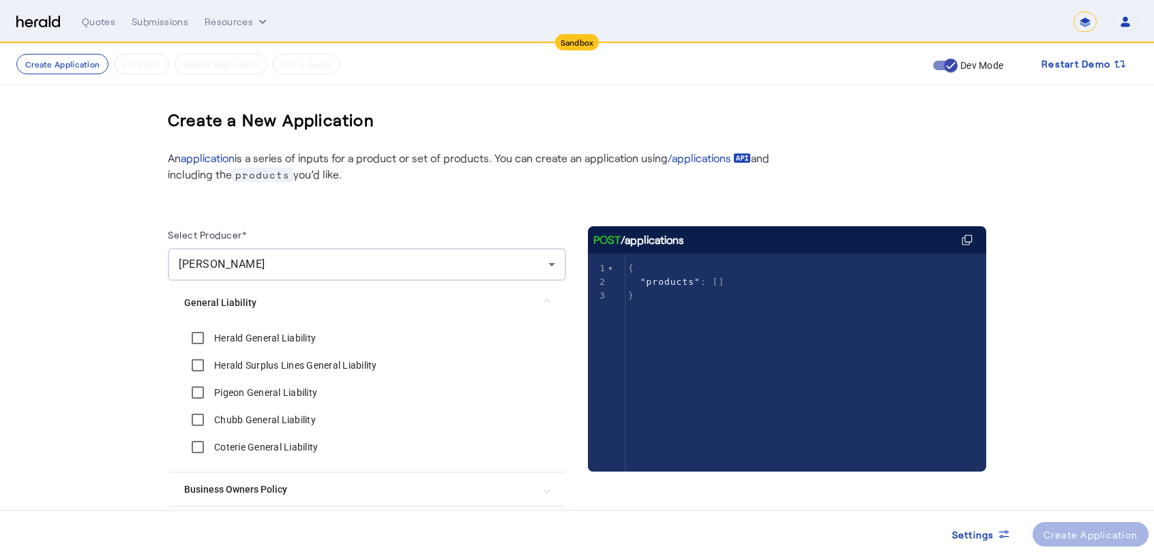
click at [233, 340] on label "Herald General Liability" at bounding box center [263, 338] width 104 height 14
click at [237, 369] on label "Herald Surplus Lines General Liability" at bounding box center [294, 366] width 166 height 14
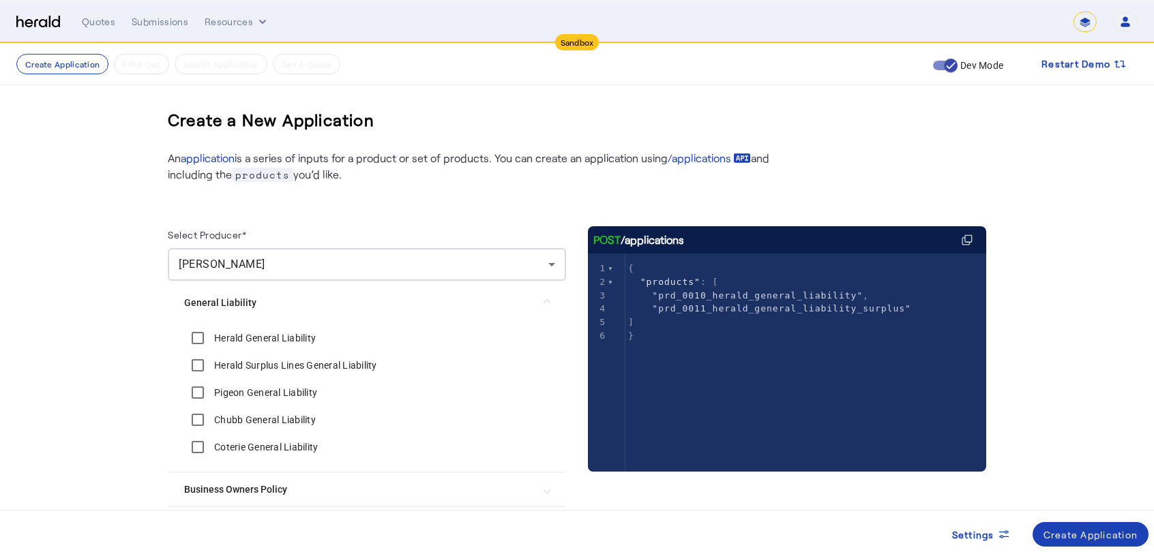
click at [216, 488] on Policy "Business Owners Policy" at bounding box center [358, 490] width 349 height 14
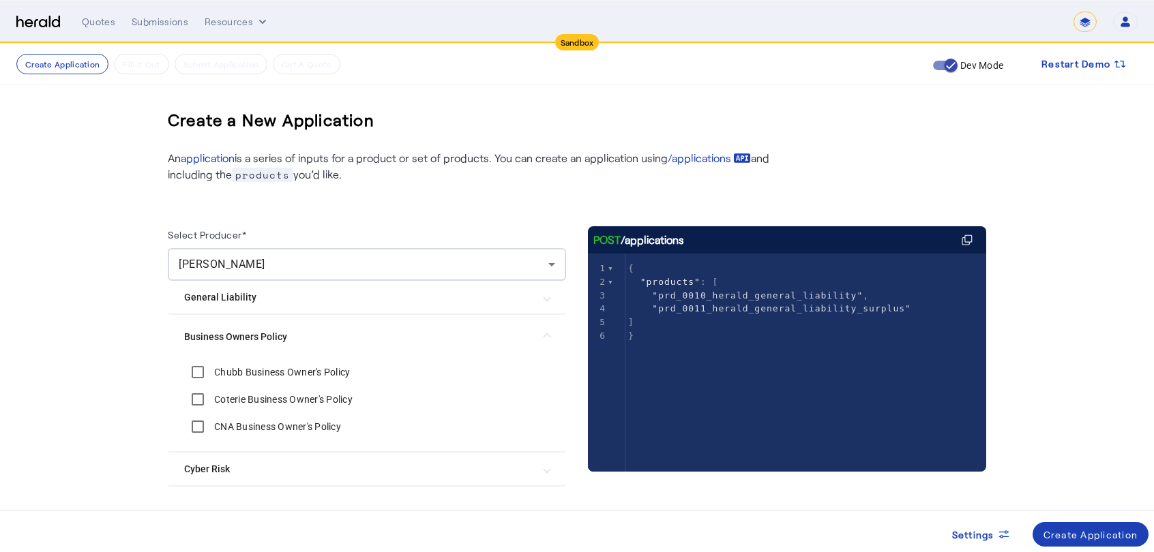
click at [261, 381] on div "Chubb Business Owner's Policy" at bounding box center [267, 372] width 166 height 27
click at [258, 372] on label "Chubb Business Owner's Policy" at bounding box center [280, 372] width 138 height 14
click at [258, 395] on label "Coterie Business Owner's Policy" at bounding box center [281, 400] width 141 height 14
click at [230, 467] on Risk "Cyber Risk" at bounding box center [358, 469] width 349 height 14
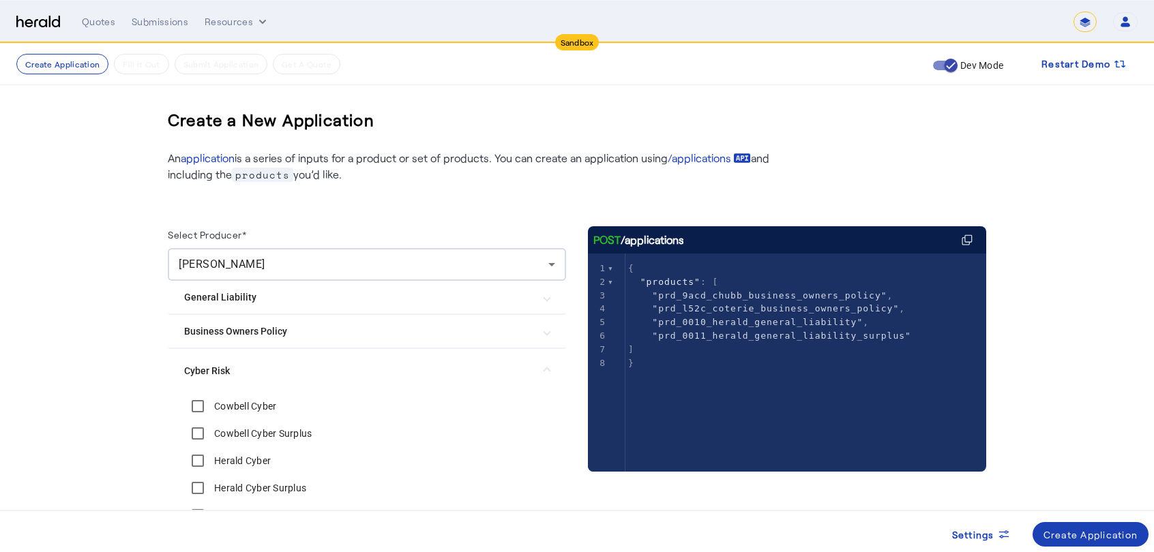
click at [262, 408] on label "Cowbell Cyber" at bounding box center [243, 407] width 65 height 14
click at [262, 425] on div "Cowbell Cyber Surplus" at bounding box center [248, 433] width 128 height 27
click at [247, 436] on label "Cowbell Cyber Surplus" at bounding box center [261, 434] width 100 height 14
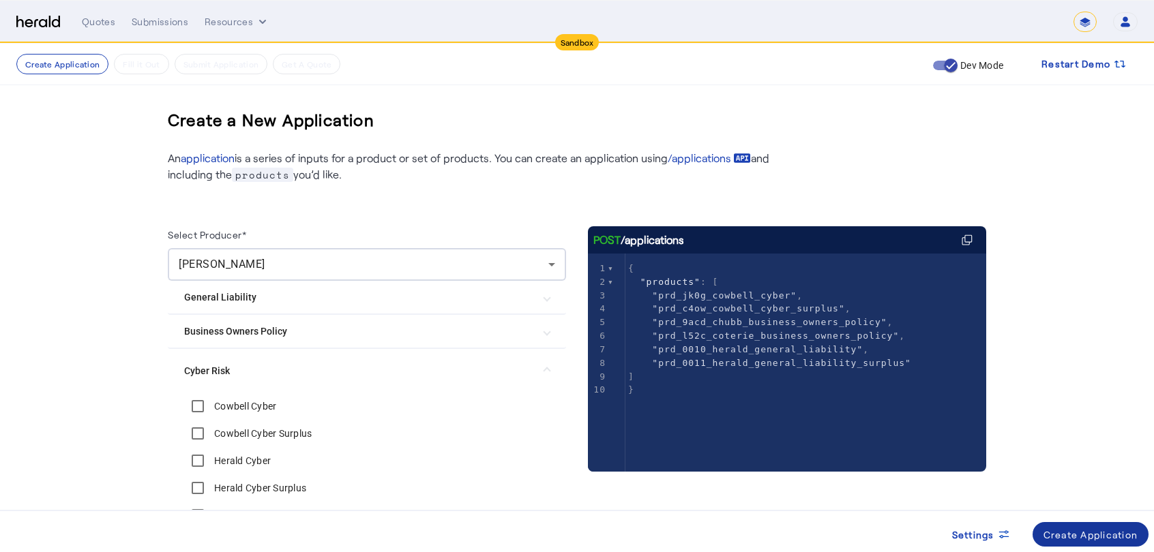
click at [1052, 530] on div "Create Application" at bounding box center [1090, 535] width 95 height 14
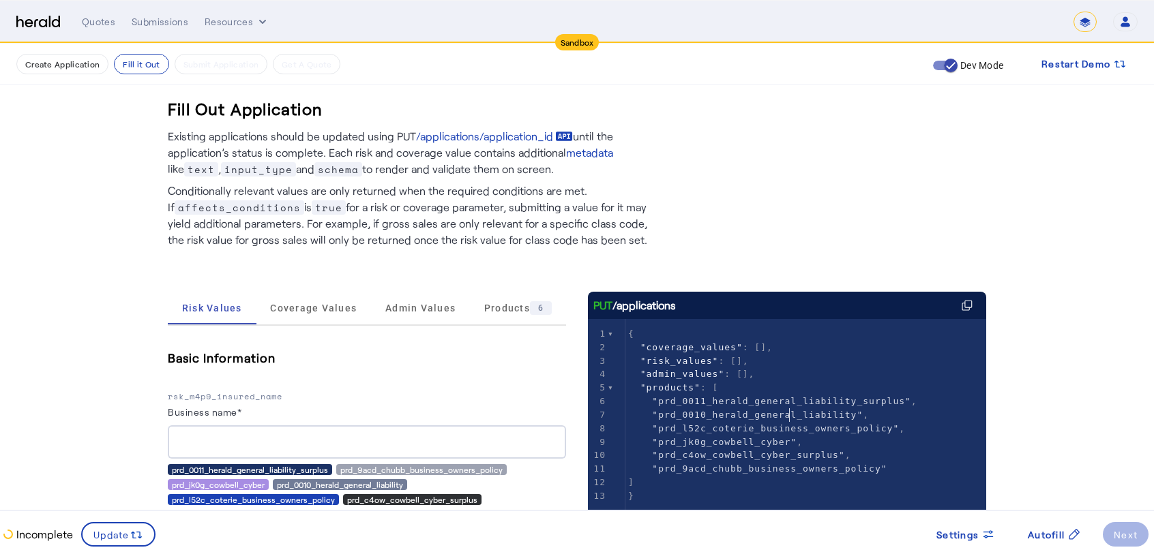
click at [794, 417] on span ""prd_0010_herald_general_liability"" at bounding box center [757, 415] width 211 height 10
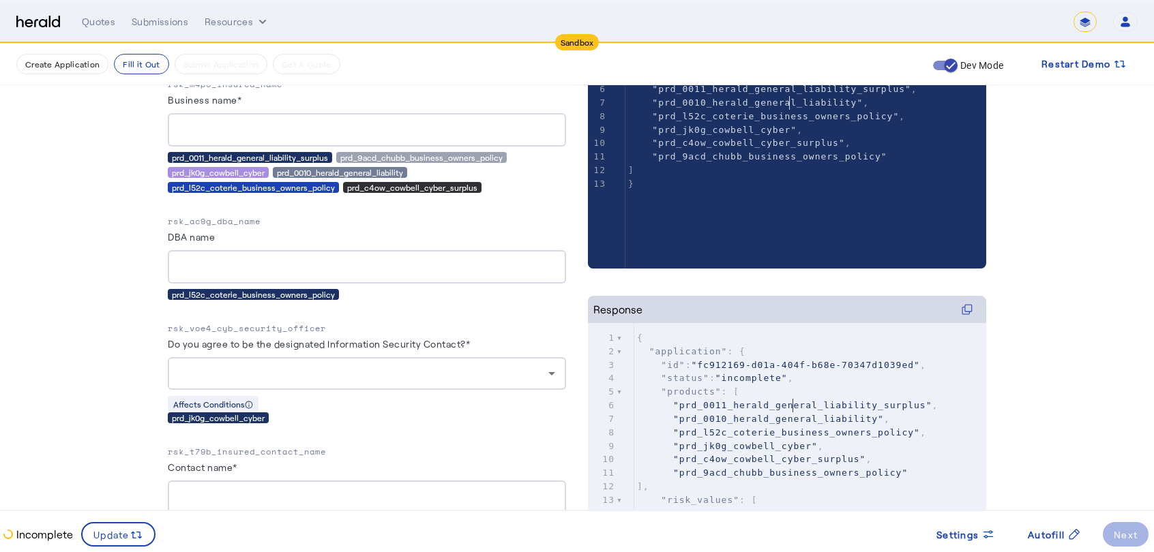
click at [800, 408] on span ""prd_0011_herald_general_liability_surplus"" at bounding box center [802, 405] width 259 height 10
type input "****"
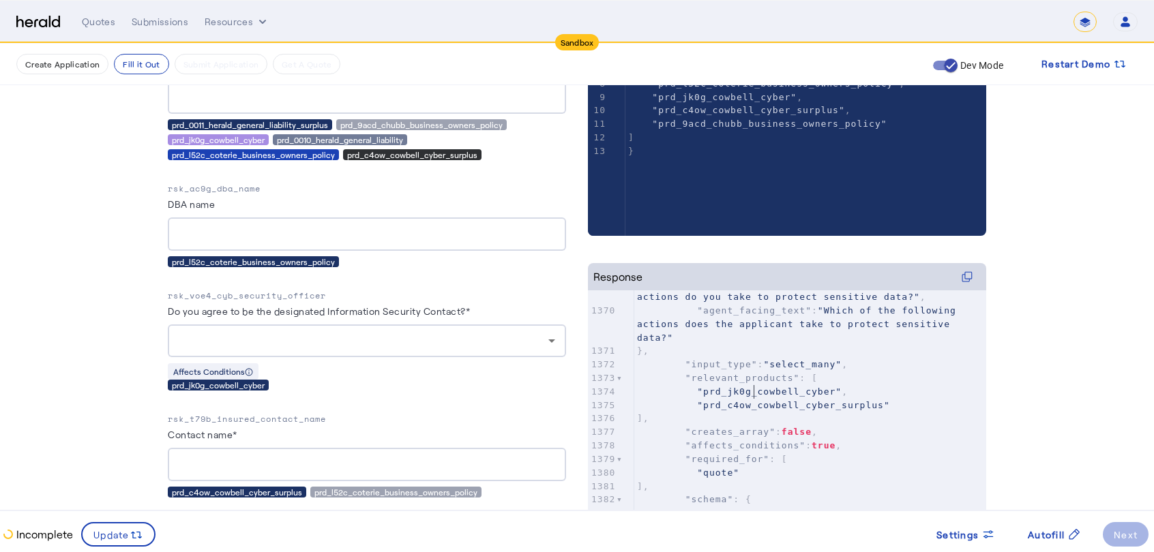
type textarea "**********"
click at [757, 400] on span ""prd_c4ow_cowbell_cyber_surplus"" at bounding box center [793, 405] width 192 height 10
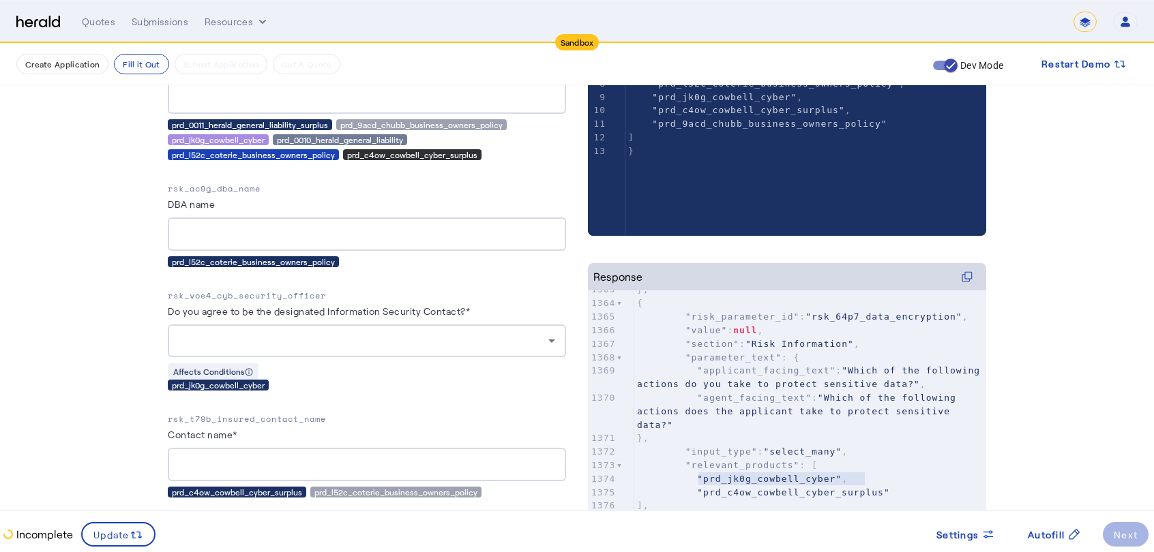
click at [856, 320] on span ""rsk_64p7_data_encryption"" at bounding box center [883, 317] width 157 height 10
type textarea "**********"
click at [856, 320] on span ""rsk_64p7_data_encryption"" at bounding box center [883, 317] width 157 height 10
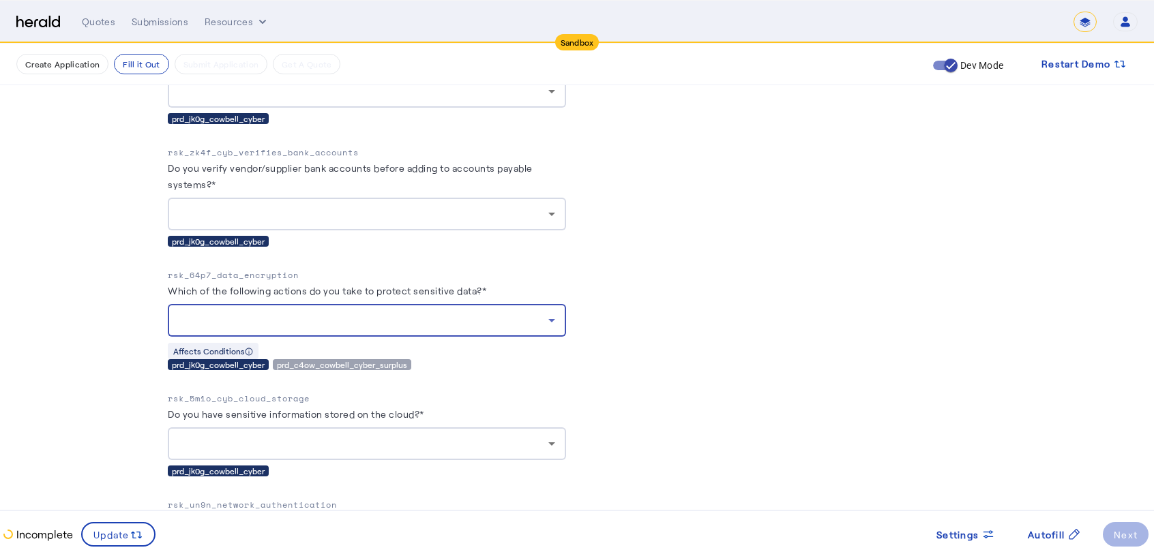
click at [446, 318] on div at bounding box center [364, 320] width 370 height 16
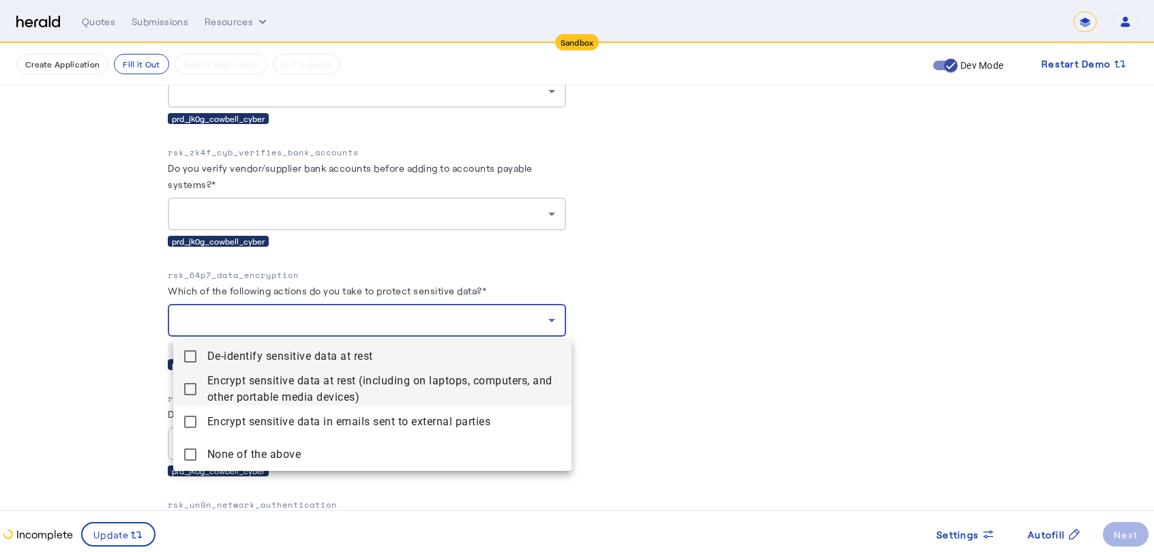
click at [292, 388] on span "Encrypt sensitive data at rest (including on laptops, computers, and other port…" at bounding box center [383, 389] width 353 height 33
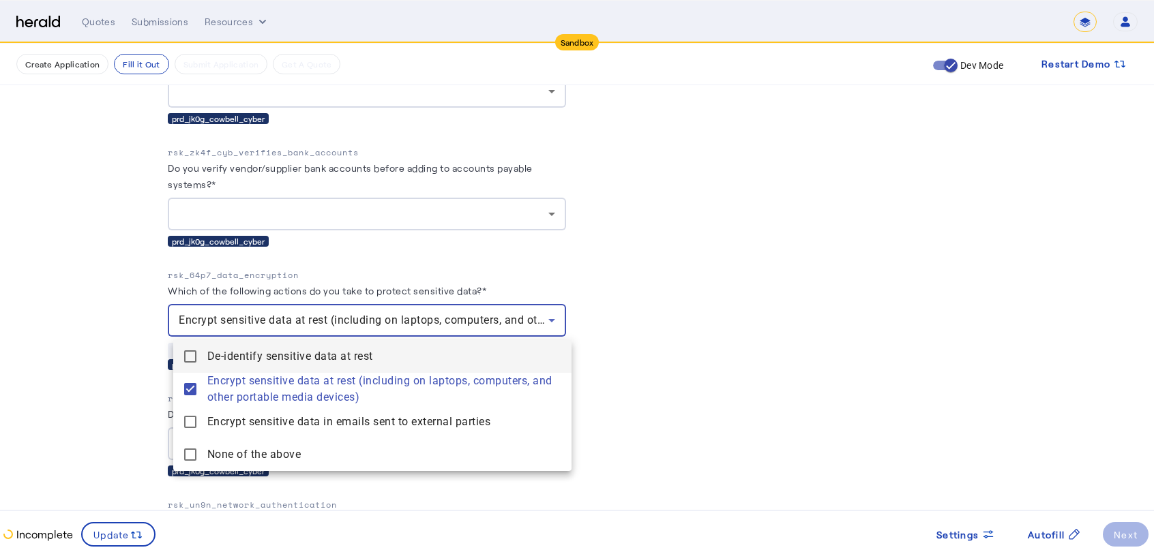
click at [264, 354] on span "De-identify sensitive data at rest" at bounding box center [383, 356] width 353 height 16
click at [99, 384] on div at bounding box center [577, 276] width 1154 height 552
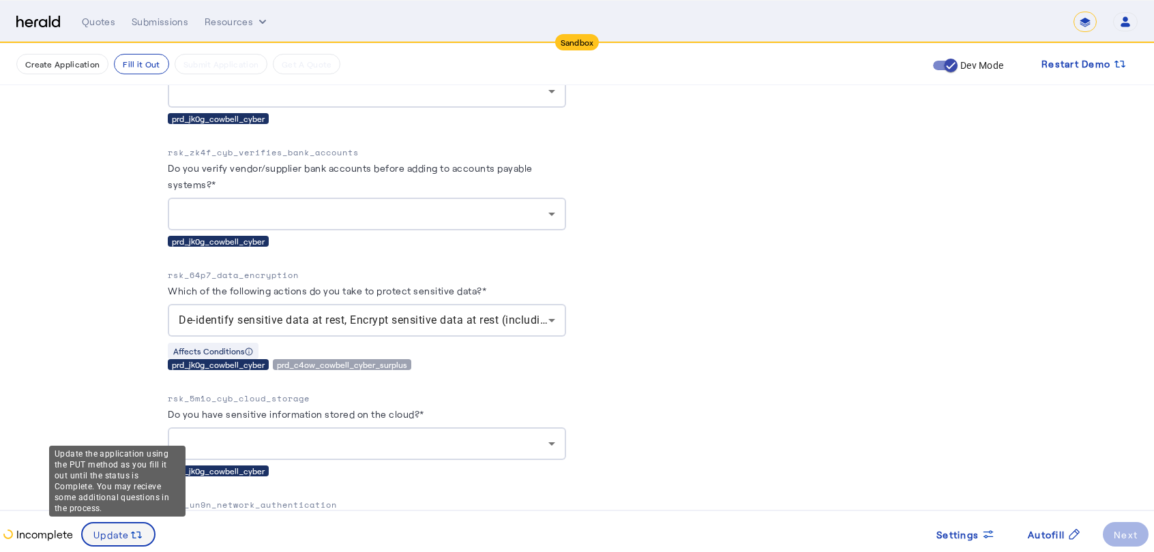
click at [119, 535] on span "Update" at bounding box center [111, 535] width 36 height 14
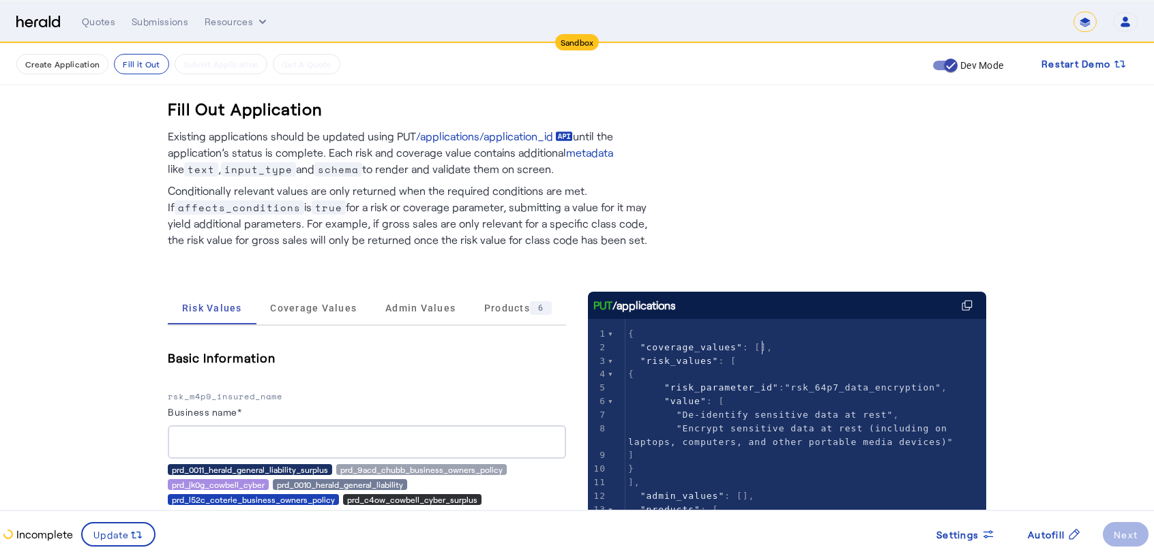
click at [801, 351] on pre ""coverage_values" : []," at bounding box center [805, 348] width 361 height 14
type input "**********"
